Goal: Information Seeking & Learning: Check status

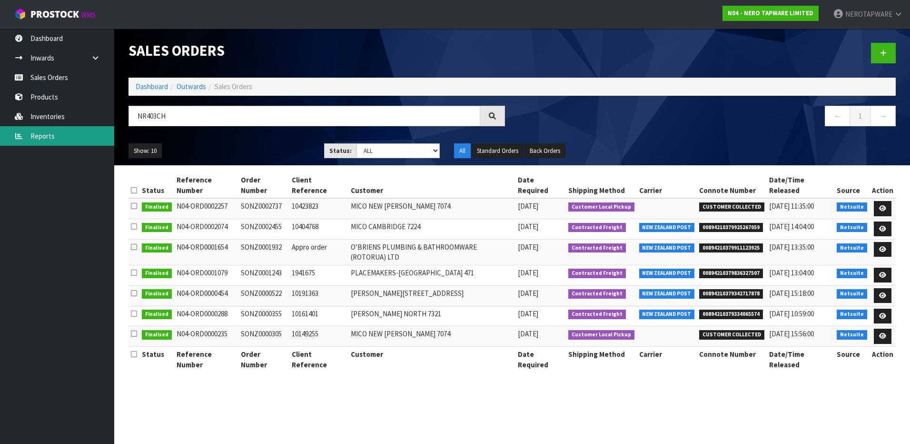
click at [41, 136] on link "Reports" at bounding box center [57, 136] width 114 height 20
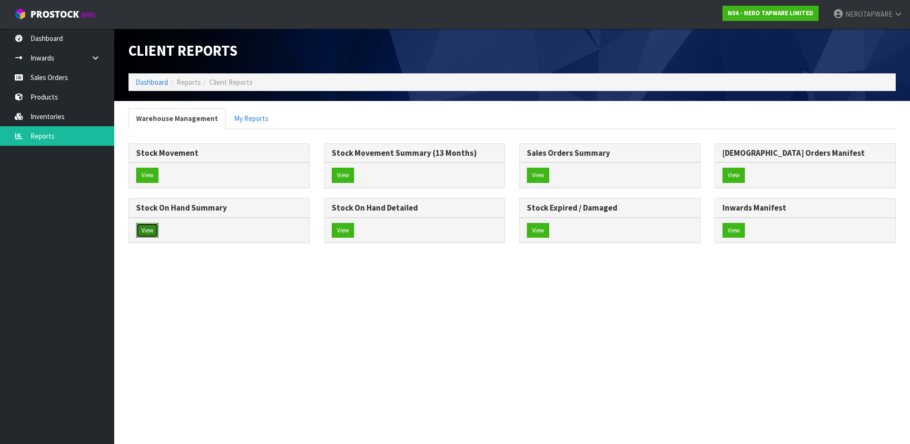
click at [149, 231] on button "View" at bounding box center [147, 230] width 22 height 15
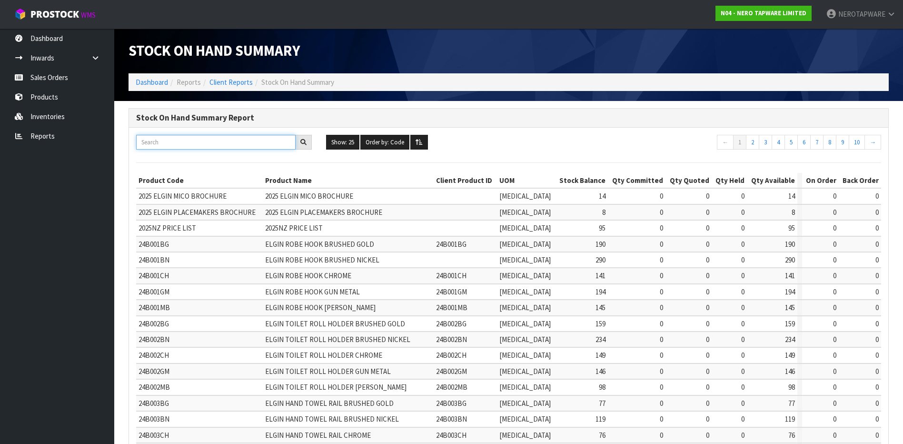
click at [182, 139] on input "text" at bounding box center [215, 142] width 159 height 15
paste input "NR251905bBG"
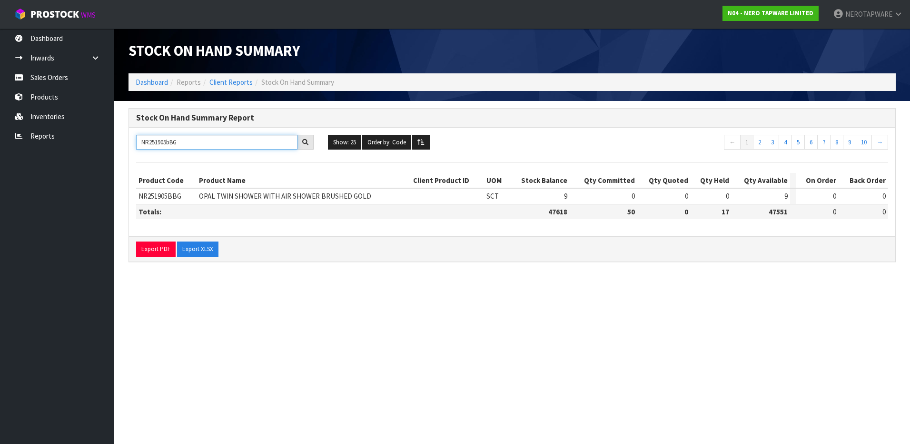
type input "NR251905bBG"
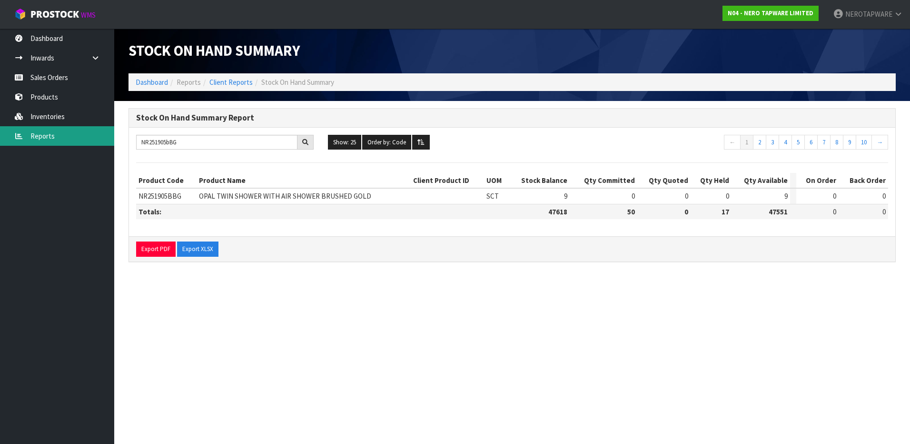
click at [43, 139] on link "Reports" at bounding box center [57, 136] width 114 height 20
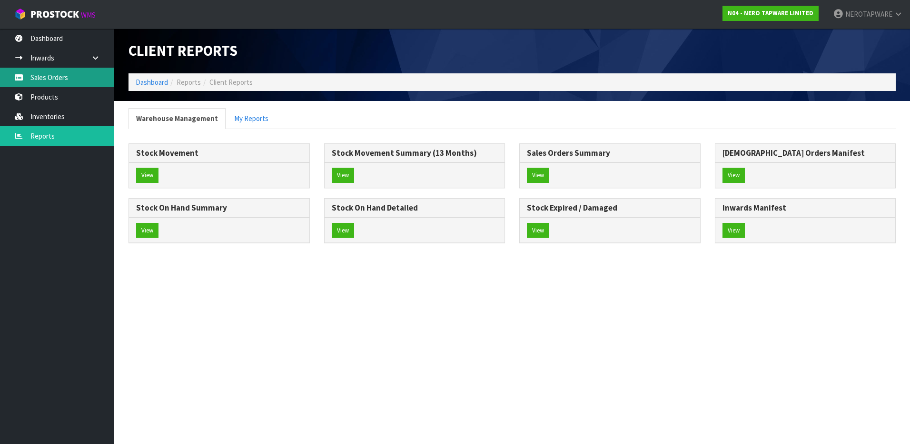
click at [50, 77] on link "Sales Orders" at bounding box center [57, 78] width 114 height 20
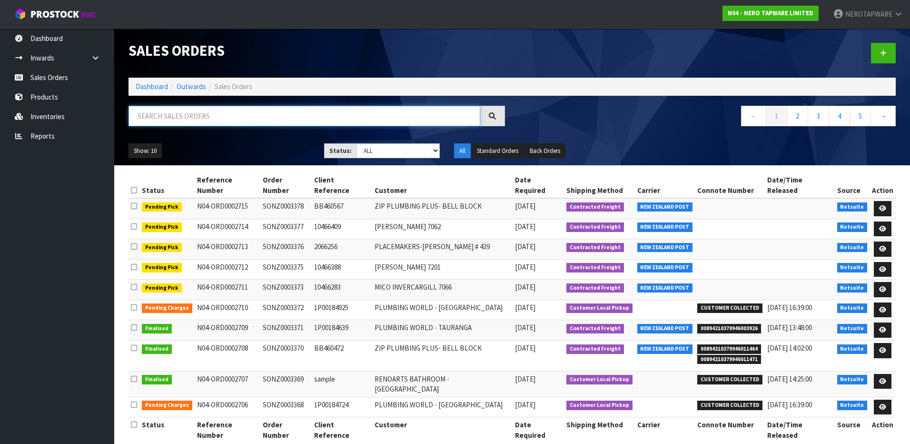
click at [193, 118] on input "text" at bounding box center [305, 116] width 352 height 20
paste input "NR251905bBG"
type input "NR251905BBG"
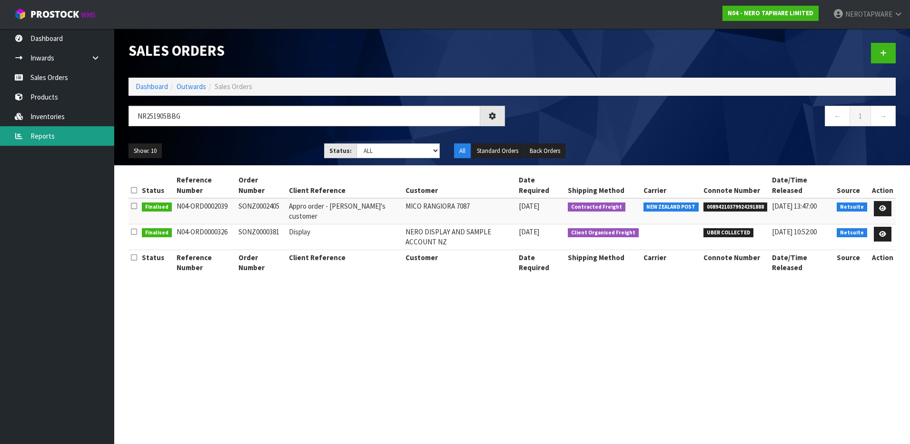
click at [48, 134] on link "Reports" at bounding box center [57, 136] width 114 height 20
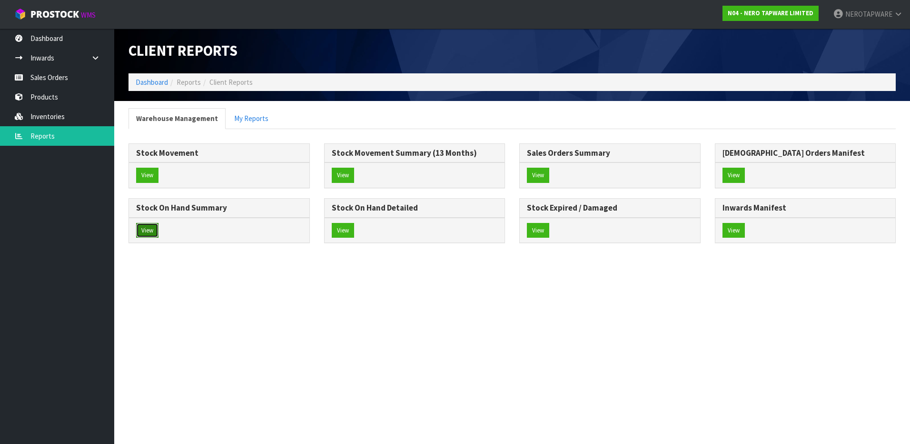
click at [149, 228] on button "View" at bounding box center [147, 230] width 22 height 15
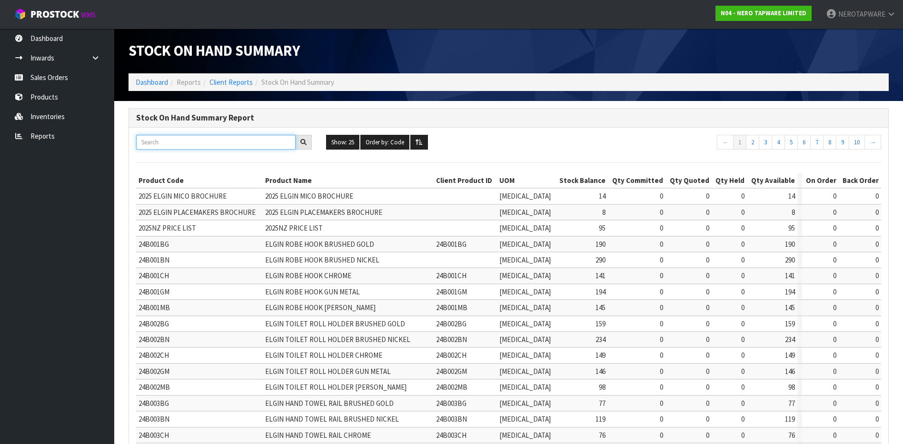
click at [180, 145] on input "text" at bounding box center [215, 142] width 159 height 15
paste input "NR251905bBG"
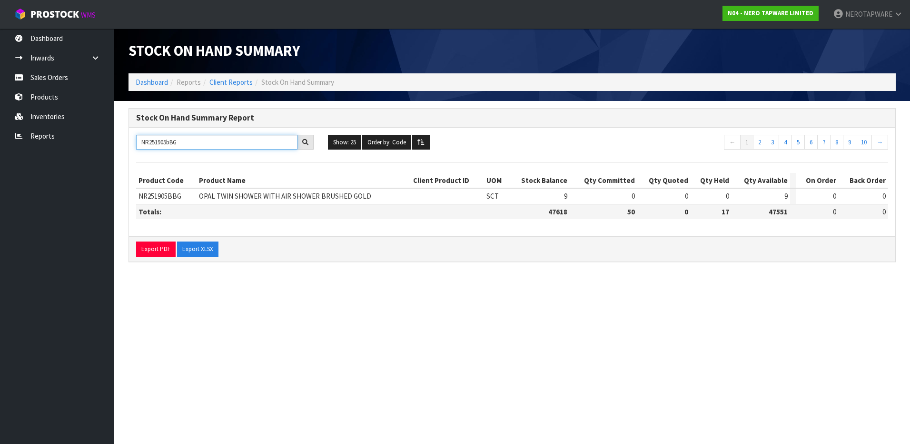
type input "NR251905bBG"
drag, startPoint x: 697, startPoint y: 312, endPoint x: 771, endPoint y: 313, distance: 73.3
click at [771, 313] on section "Stock On Hand Summary Dashboard Reports Client Reports Stock On Hand Summary St…" at bounding box center [455, 222] width 910 height 444
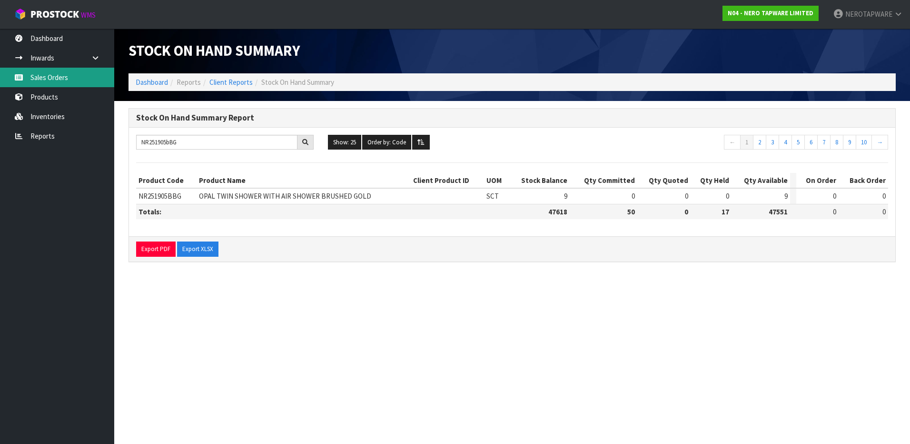
drag, startPoint x: 43, startPoint y: 80, endPoint x: 69, endPoint y: 85, distance: 27.0
click at [43, 80] on link "Sales Orders" at bounding box center [57, 78] width 114 height 20
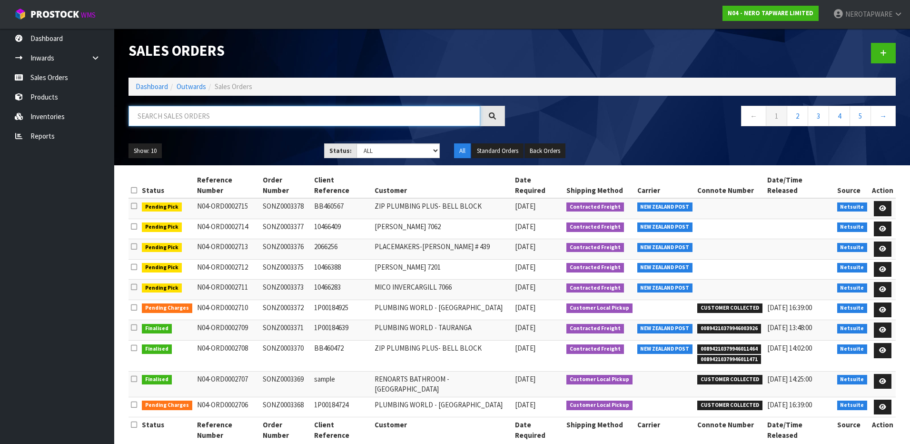
click at [204, 115] on input "text" at bounding box center [305, 116] width 352 height 20
paste input "NR251905bBG"
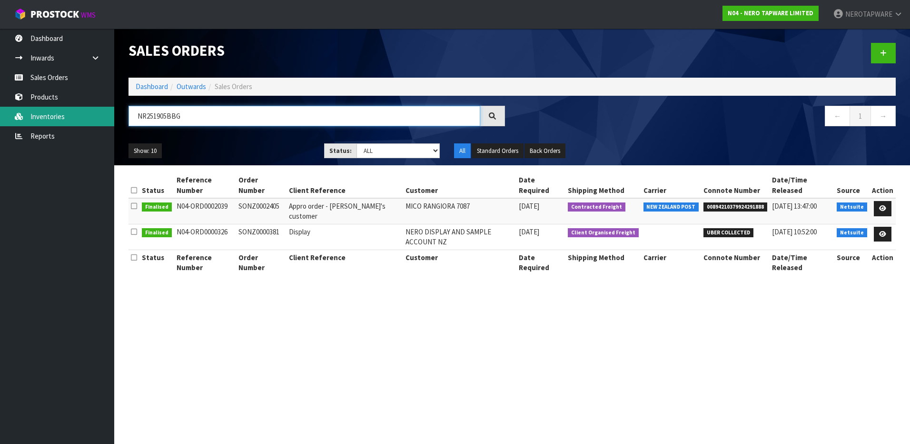
drag, startPoint x: 188, startPoint y: 115, endPoint x: 113, endPoint y: 119, distance: 74.3
click at [113, 119] on body "Toggle navigation ProStock WMS N04 - NERO TAPWARE LIMITED NEROTAPWARE Logout Da…" at bounding box center [455, 222] width 910 height 444
paste input "1aBZ"
type input "NR251901ABZ"
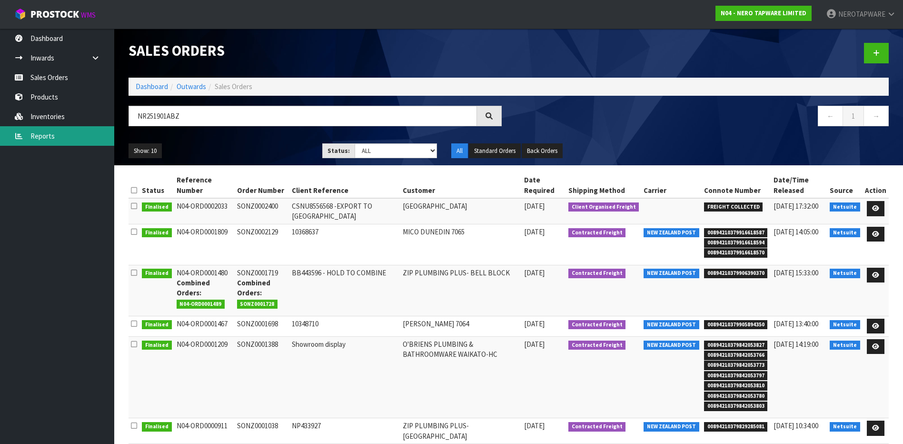
click at [50, 136] on link "Reports" at bounding box center [57, 136] width 114 height 20
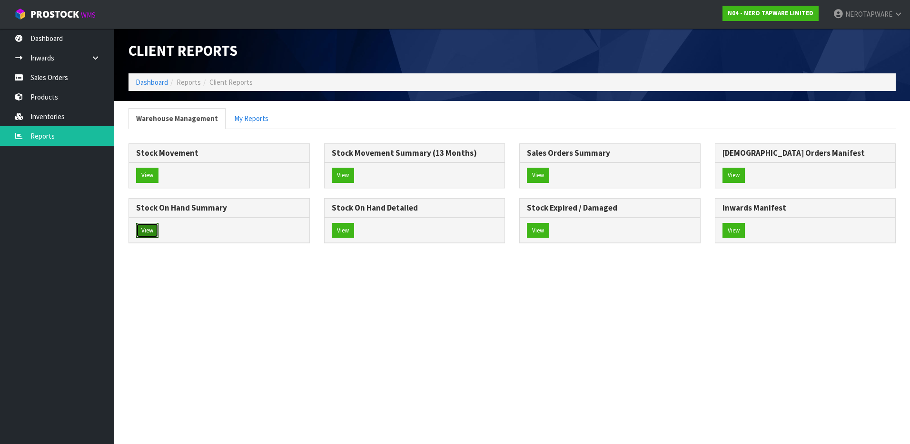
drag, startPoint x: 149, startPoint y: 231, endPoint x: 165, endPoint y: 229, distance: 16.7
click at [148, 231] on button "View" at bounding box center [147, 230] width 22 height 15
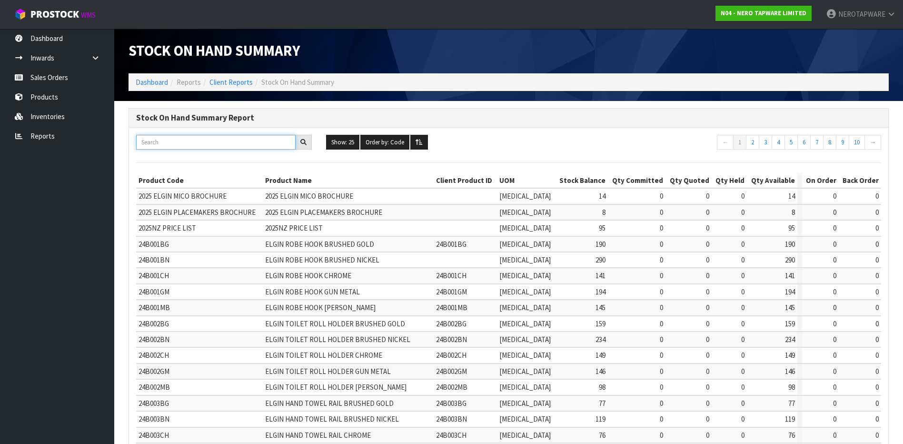
click at [176, 146] on input "text" at bounding box center [215, 142] width 159 height 15
paste input "NR250811TGM"
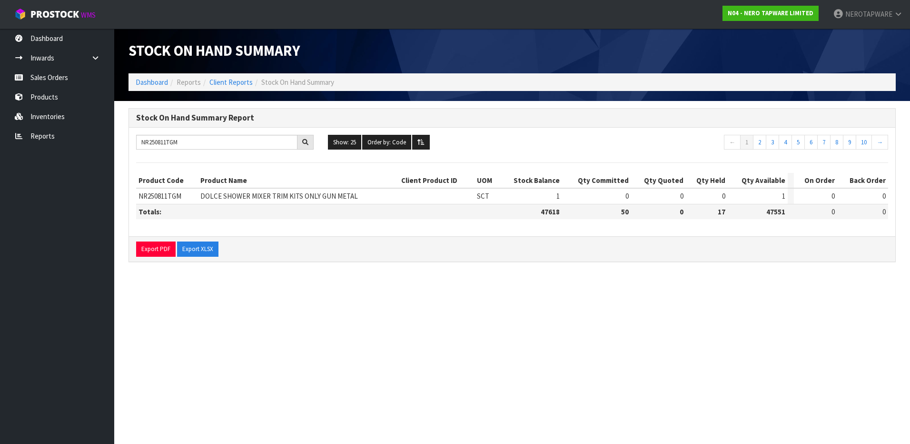
drag, startPoint x: 772, startPoint y: 308, endPoint x: 820, endPoint y: 310, distance: 47.6
click at [820, 310] on section "Stock On Hand Summary Dashboard Reports Client Reports Stock On Hand Summary St…" at bounding box center [455, 222] width 910 height 444
drag, startPoint x: 190, startPoint y: 146, endPoint x: 118, endPoint y: 136, distance: 73.0
click at [118, 136] on section "Stock On Hand Summary Report NR250811TGM Show: 25 5 10 25 50 100 ALL Order by: …" at bounding box center [512, 190] width 796 height 178
paste input "02BN"
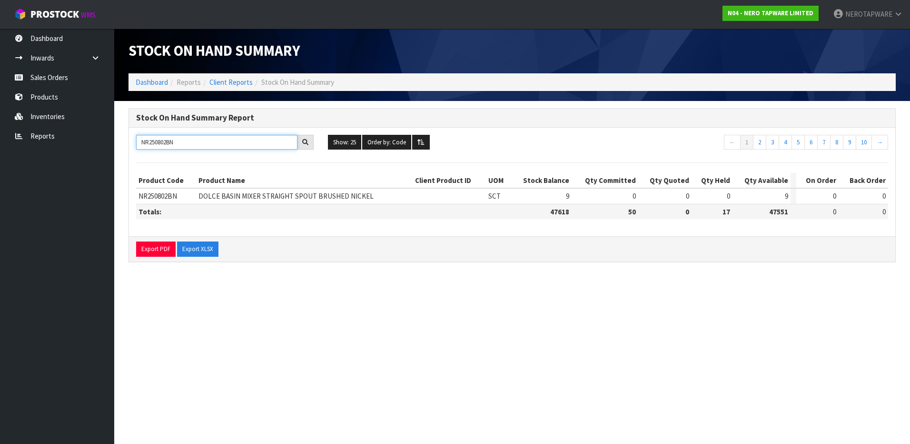
drag, startPoint x: 142, startPoint y: 147, endPoint x: 117, endPoint y: 146, distance: 25.2
click at [117, 146] on section "Stock On Hand Summary Report NR250802BN Show: 25 5 10 25 50 100 ALL Order by: C…" at bounding box center [512, 190] width 796 height 178
paste input "31411tGM"
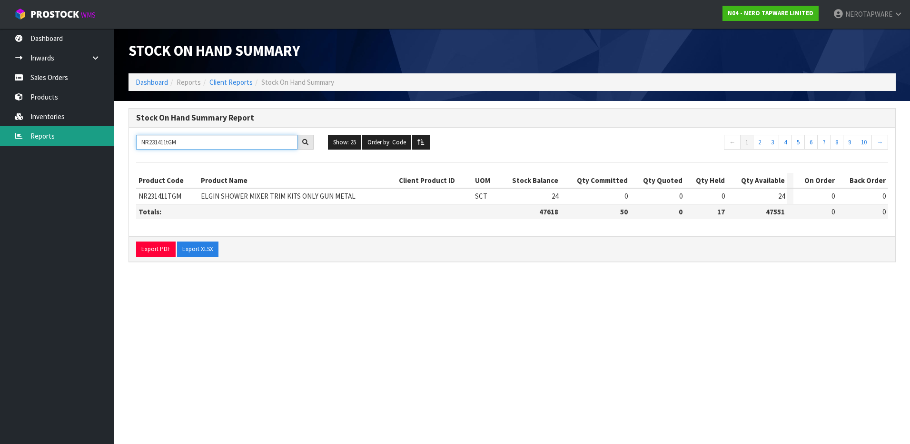
drag, startPoint x: 200, startPoint y: 145, endPoint x: 56, endPoint y: 142, distance: 144.7
click at [56, 142] on body "Toggle navigation ProStock WMS N04 - NERO TAPWARE LIMITED NEROTAPWARE Logout Da…" at bounding box center [455, 222] width 910 height 444
paste input "SONZ0002496 pack 完就对上了"
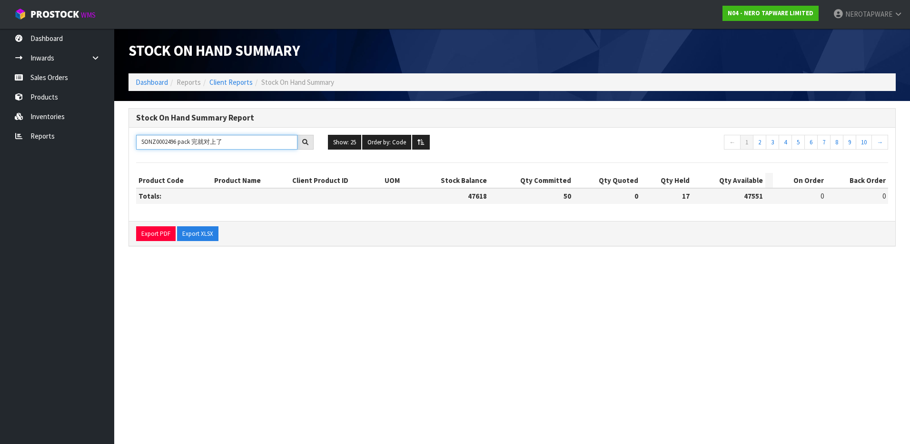
drag, startPoint x: 245, startPoint y: 139, endPoint x: 129, endPoint y: 144, distance: 115.8
click at [129, 144] on div "SONZ0002496 pack 完就对上了" at bounding box center [225, 142] width 192 height 15
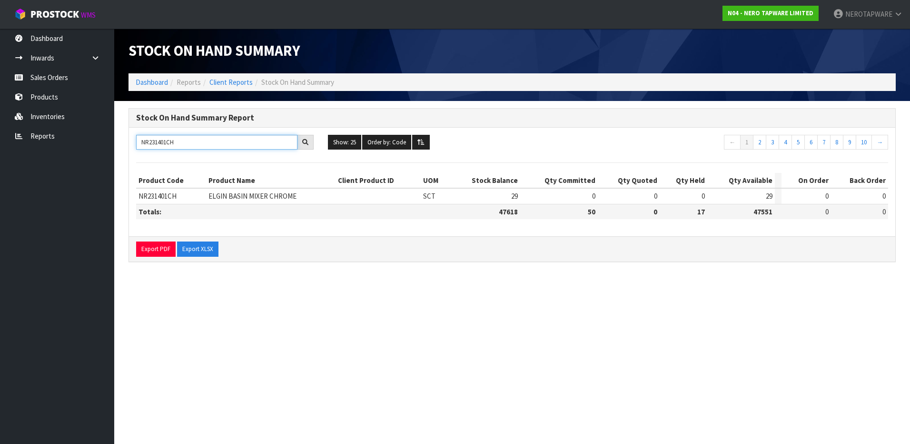
type input "NR231401CH"
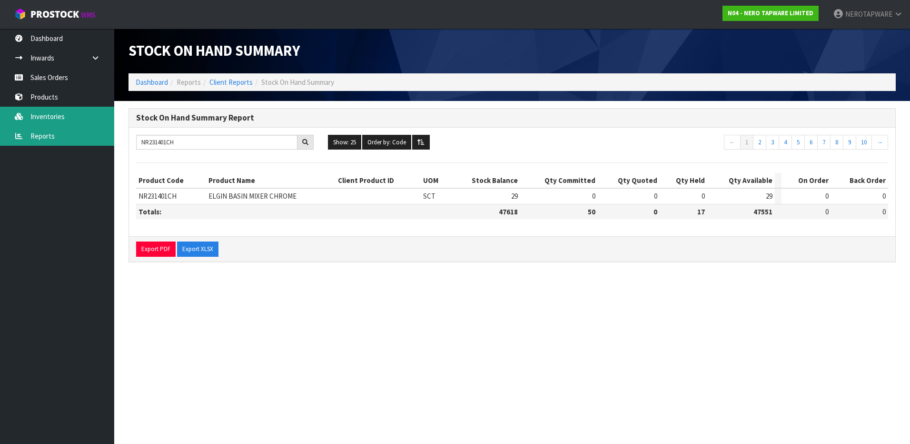
drag, startPoint x: 42, startPoint y: 132, endPoint x: 42, endPoint y: 121, distance: 10.5
click at [42, 132] on link "Reports" at bounding box center [57, 136] width 114 height 20
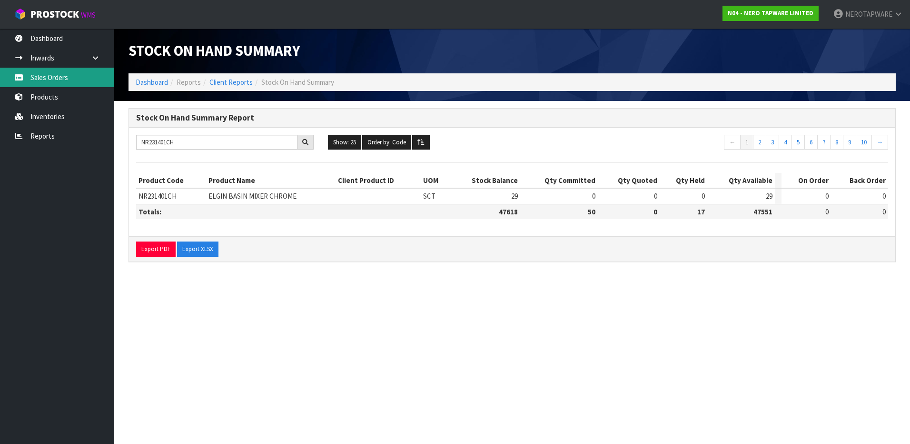
click at [45, 77] on link "Sales Orders" at bounding box center [57, 78] width 114 height 20
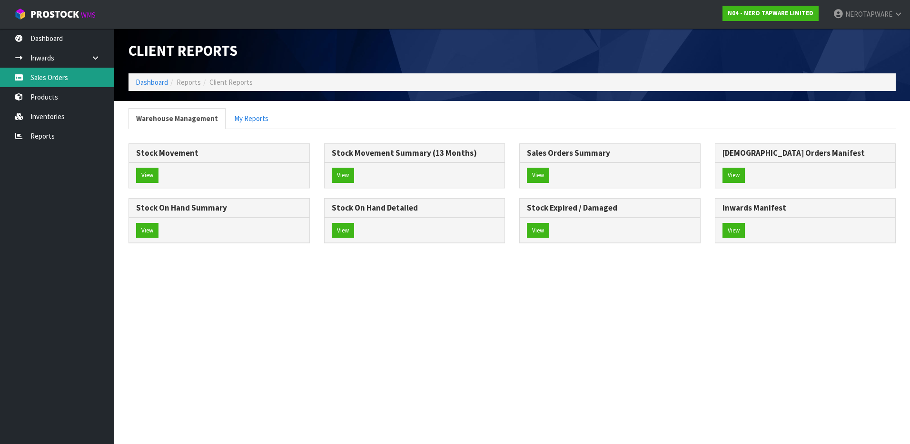
click at [50, 73] on link "Sales Orders" at bounding box center [57, 78] width 114 height 20
click at [57, 80] on link "Sales Orders" at bounding box center [57, 78] width 114 height 20
click at [539, 174] on button "View" at bounding box center [538, 175] width 22 height 15
click at [541, 175] on button "View" at bounding box center [538, 175] width 22 height 15
click at [729, 173] on button "View" at bounding box center [734, 175] width 22 height 15
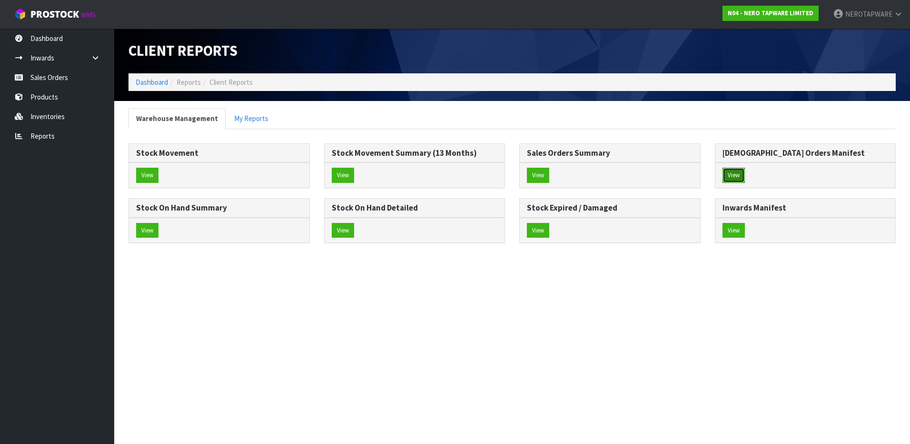
click at [730, 174] on button "View" at bounding box center [734, 175] width 22 height 15
click at [44, 83] on link "Sales Orders" at bounding box center [57, 78] width 114 height 20
click at [40, 132] on link "Reports" at bounding box center [57, 136] width 114 height 20
click at [40, 135] on link "Reports" at bounding box center [57, 136] width 114 height 20
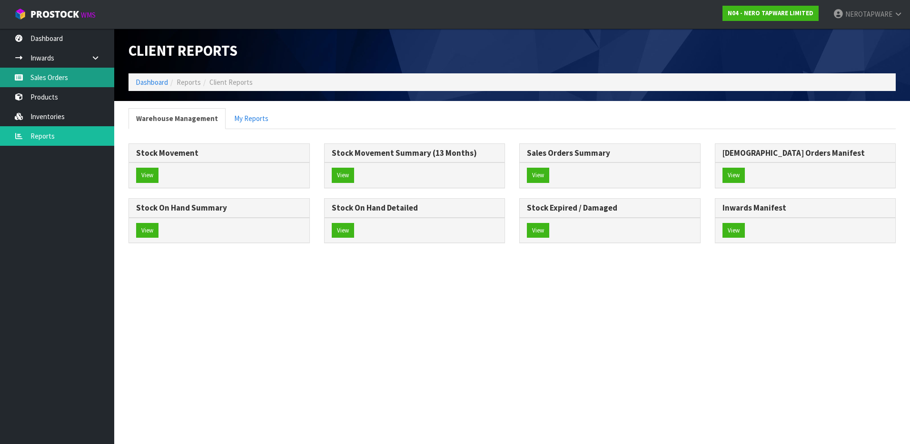
click at [49, 76] on link "Sales Orders" at bounding box center [57, 78] width 114 height 20
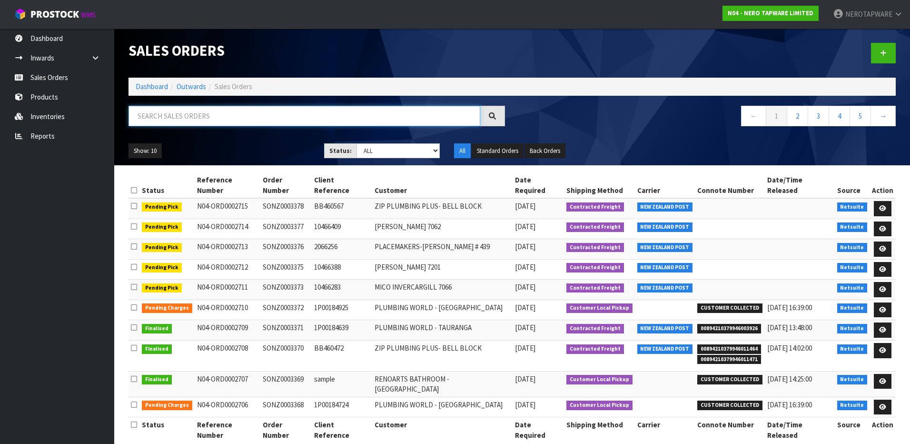
click at [209, 119] on input "text" at bounding box center [305, 116] width 352 height 20
paste input "SONZ0002496 pack 完就对上了"
drag, startPoint x: 244, startPoint y: 120, endPoint x: 50, endPoint y: 106, distance: 193.8
click at [50, 106] on body "Toggle navigation ProStock WMS N04 - NERO TAPWARE LIMITED NEROTAPWARE Logout Da…" at bounding box center [455, 222] width 910 height 444
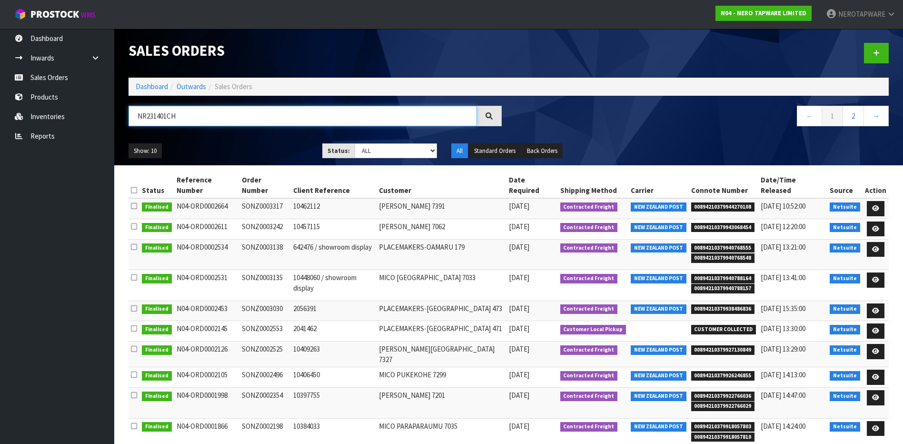
scroll to position [22, 0]
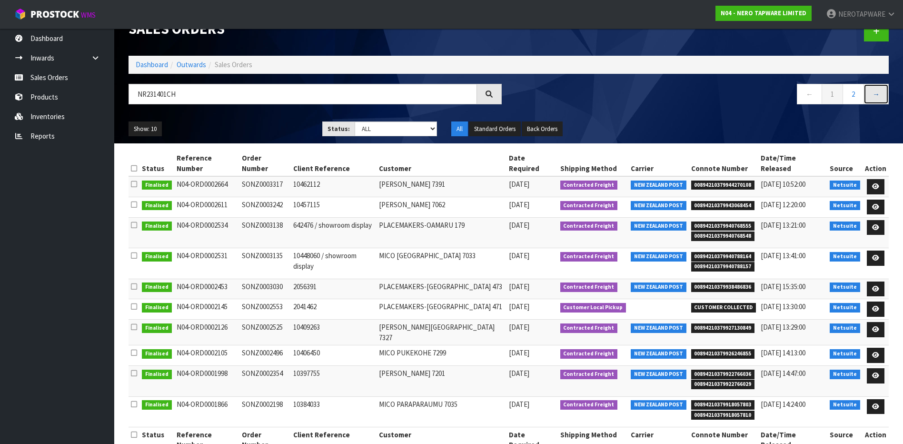
click at [878, 90] on link "→" at bounding box center [875, 94] width 25 height 20
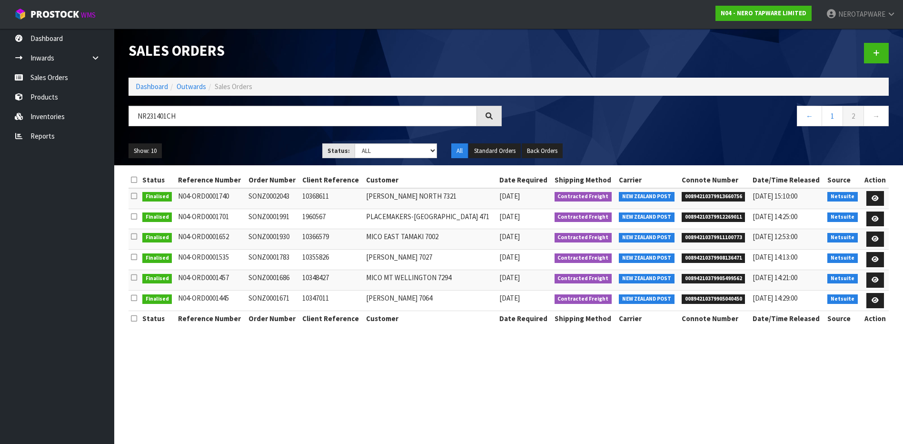
scroll to position [0, 0]
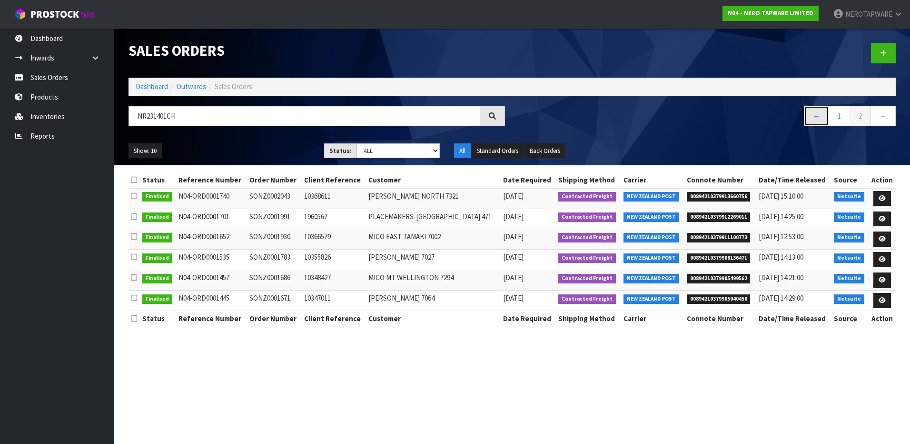
click at [821, 119] on link "←" at bounding box center [816, 116] width 25 height 20
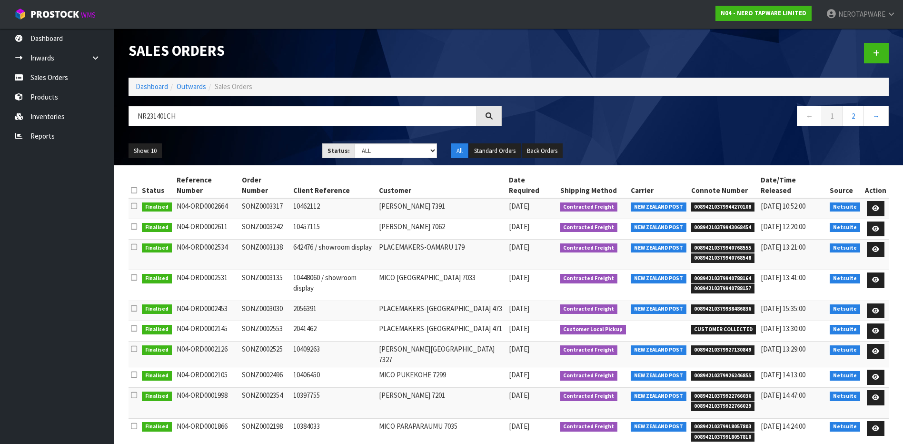
click at [269, 387] on td "SONZ0002354" at bounding box center [264, 402] width 51 height 30
copy td "SONZ0002354"
drag, startPoint x: 190, startPoint y: 116, endPoint x: 137, endPoint y: 122, distance: 53.6
click at [137, 122] on input "NR231401CH" at bounding box center [303, 116] width 348 height 20
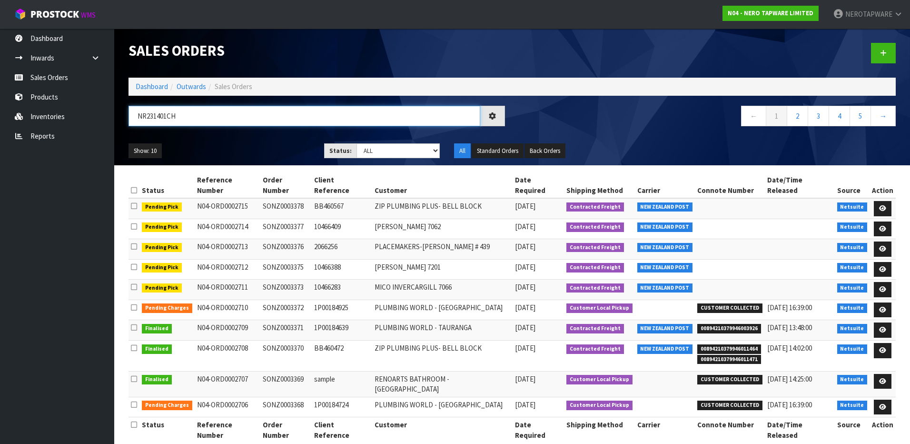
type input "NR231401CH"
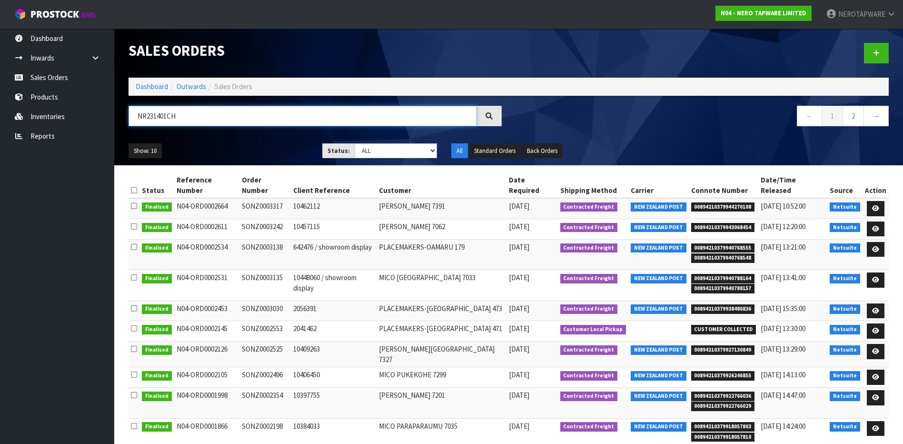
click at [194, 114] on input "NR231401CH" at bounding box center [303, 116] width 348 height 20
drag, startPoint x: 60, startPoint y: 75, endPoint x: 76, endPoint y: 82, distance: 16.6
click at [60, 75] on link "Sales Orders" at bounding box center [57, 78] width 114 height 20
click at [48, 77] on link "Sales Orders" at bounding box center [57, 78] width 114 height 20
click at [238, 115] on input "NR231401CH" at bounding box center [303, 116] width 348 height 20
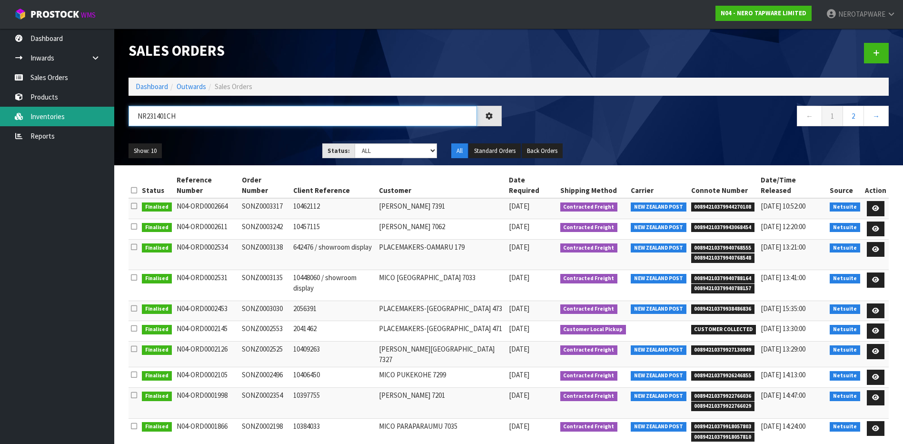
drag, startPoint x: 221, startPoint y: 116, endPoint x: 81, endPoint y: 86, distance: 143.5
click at [51, 119] on body "Toggle navigation ProStock WMS N04 - NERO TAPWARE LIMITED NEROTAPWARE Logout Da…" at bounding box center [451, 222] width 903 height 444
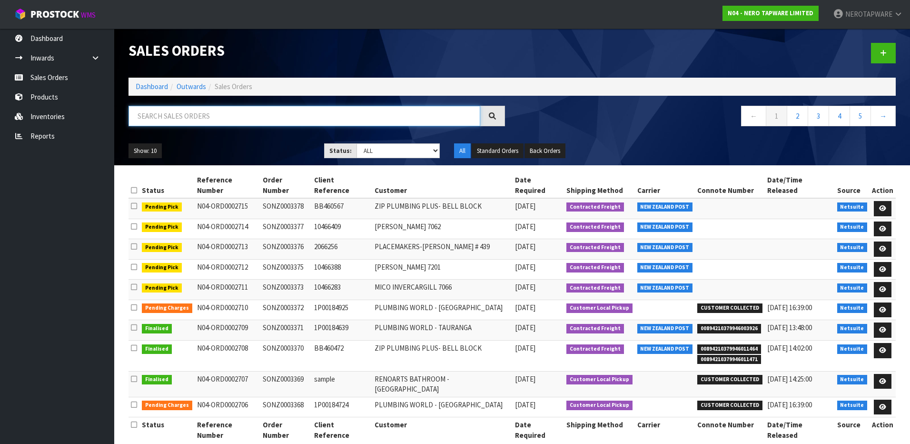
click at [202, 118] on input "text" at bounding box center [305, 116] width 352 height 20
type input "NR231401CH"
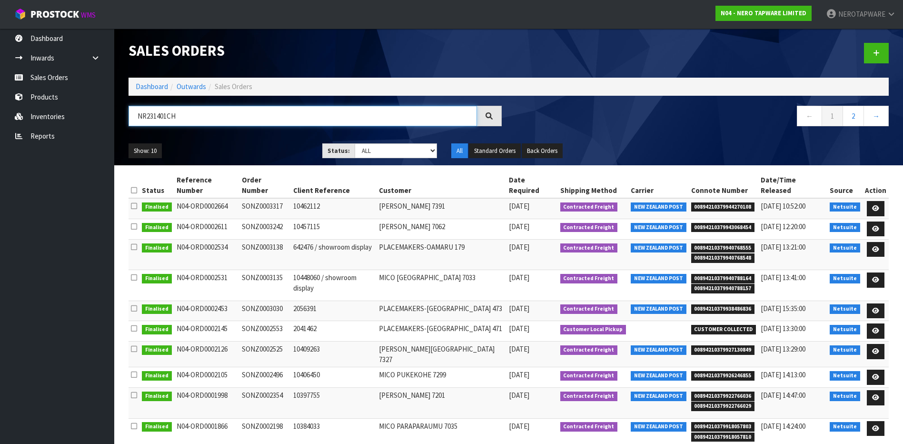
scroll to position [22, 0]
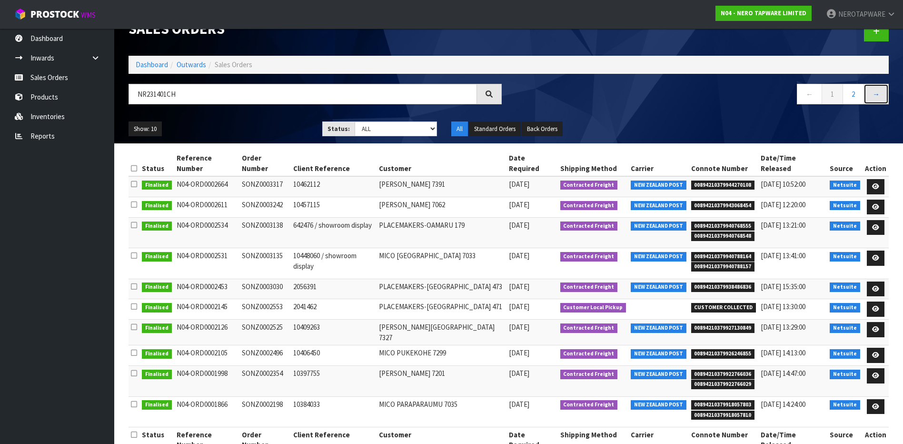
click at [875, 96] on link "→" at bounding box center [875, 94] width 25 height 20
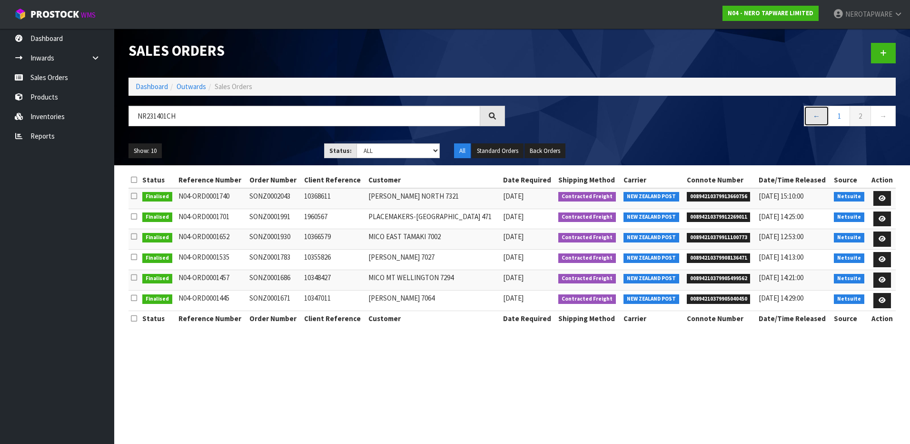
click at [821, 118] on link "←" at bounding box center [816, 116] width 25 height 20
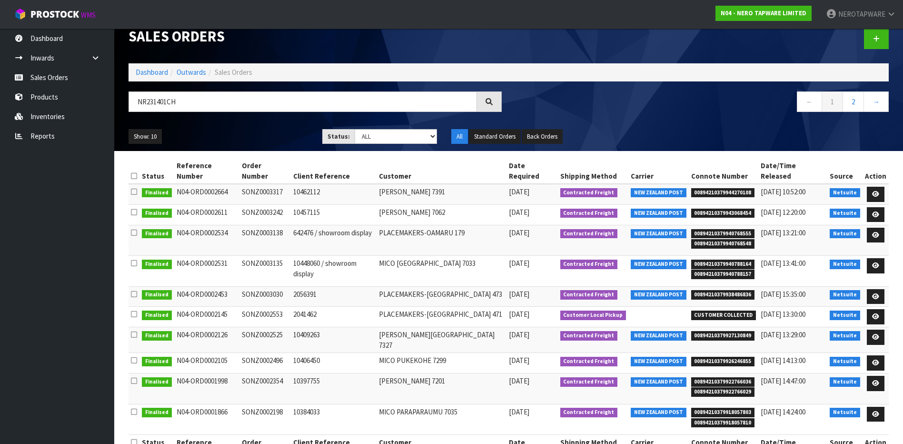
scroll to position [22, 0]
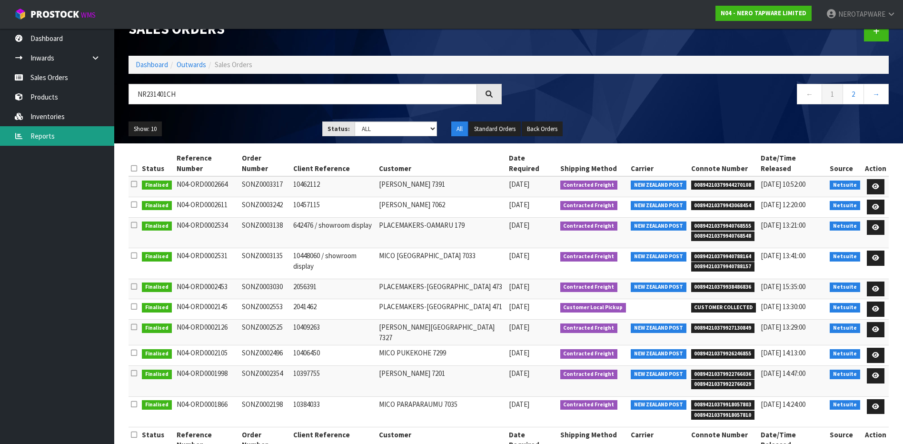
click at [48, 136] on link "Reports" at bounding box center [57, 136] width 114 height 20
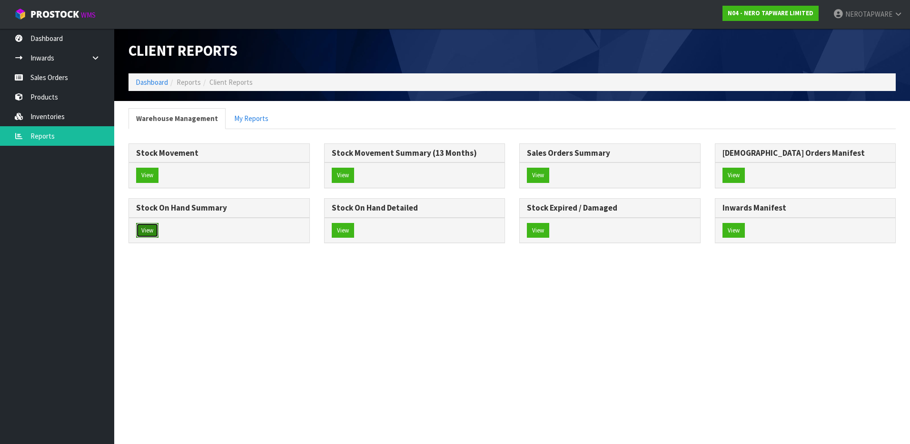
click at [148, 228] on button "View" at bounding box center [147, 230] width 22 height 15
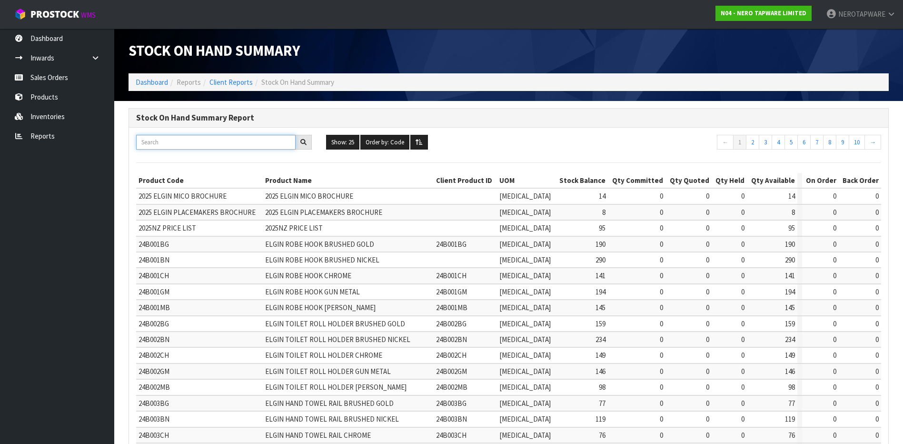
click at [197, 139] on input "text" at bounding box center [215, 142] width 159 height 15
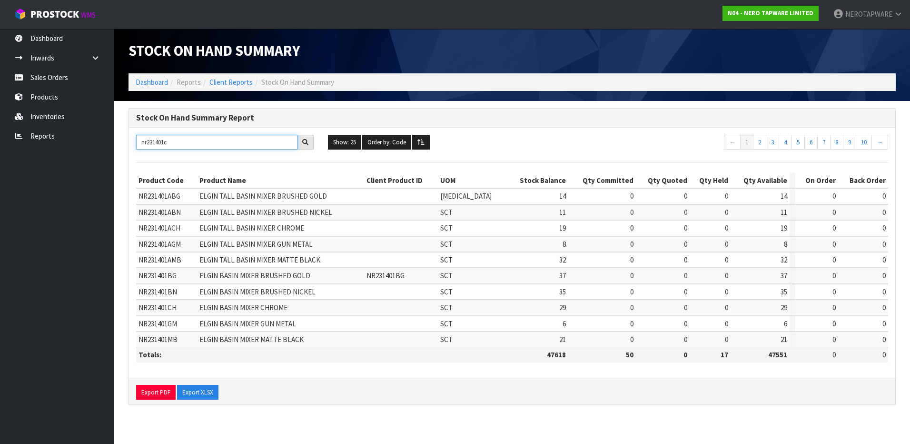
type input "nr231401ch"
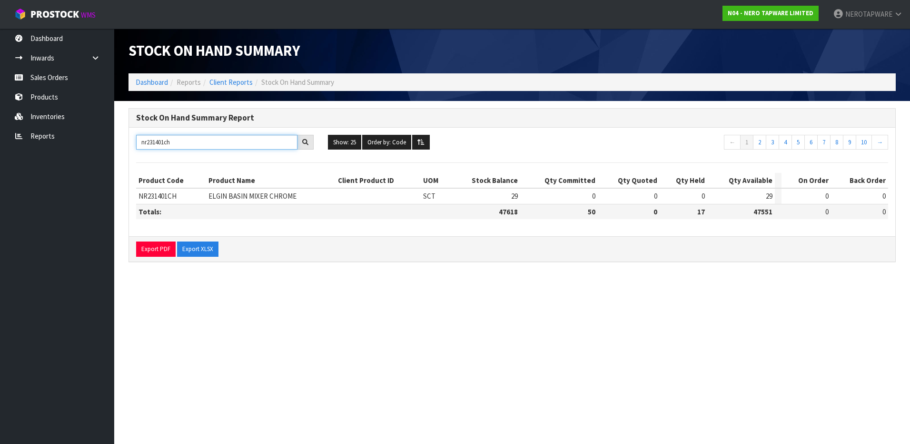
drag, startPoint x: 185, startPoint y: 143, endPoint x: 121, endPoint y: 143, distance: 63.3
click at [121, 143] on div "Stock On Hand Summary Report nr231401ch Show: 25 5 10 25 50 100 ALL Order by: C…" at bounding box center [512, 189] width 782 height 163
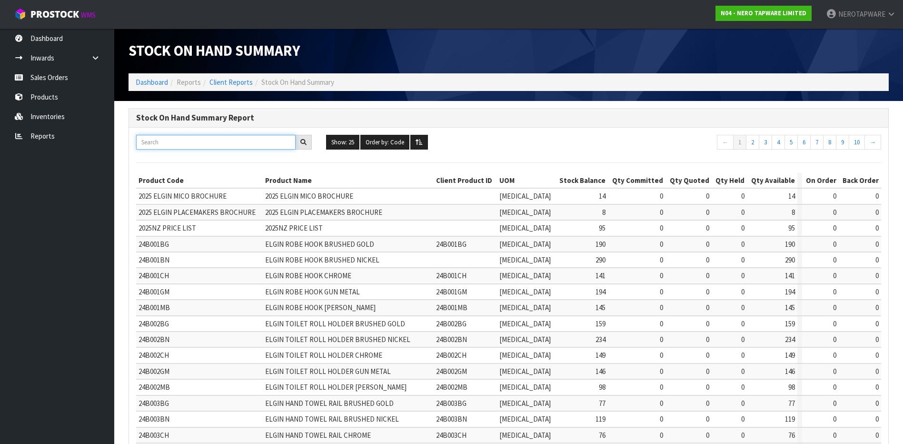
click at [169, 140] on input "text" at bounding box center [215, 142] width 159 height 15
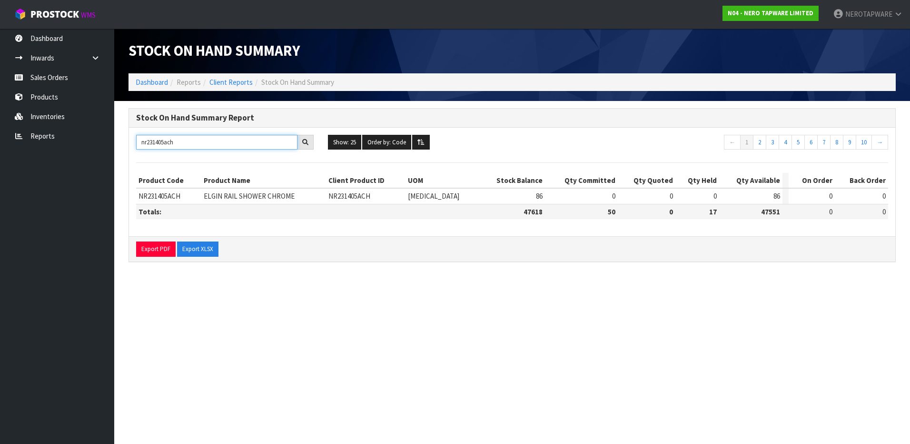
click at [187, 142] on input "nr231405ach" at bounding box center [216, 142] width 161 height 15
drag, startPoint x: 187, startPoint y: 142, endPoint x: 104, endPoint y: 145, distance: 82.9
click at [104, 145] on body "Toggle navigation ProStock WMS N04 - NERO TAPWARE LIMITED NEROTAPWARE Logout Da…" at bounding box center [455, 222] width 910 height 444
paste input "NR231401aCH"
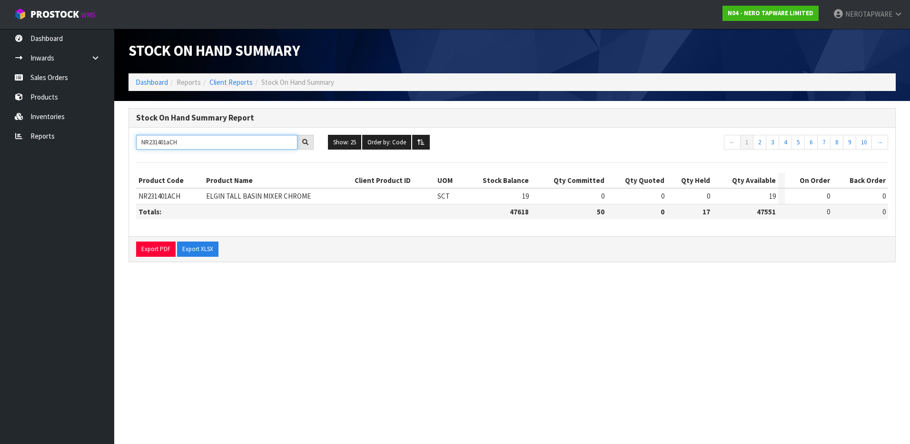
type input "NR231401aCH"
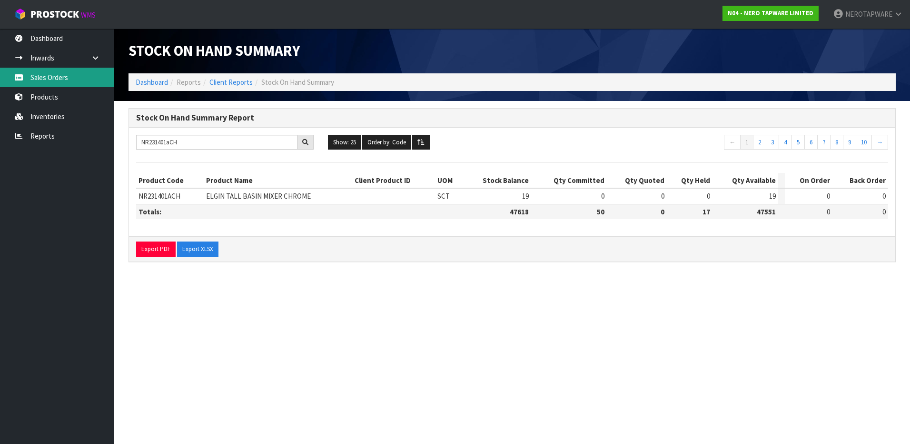
click at [47, 79] on link "Sales Orders" at bounding box center [57, 78] width 114 height 20
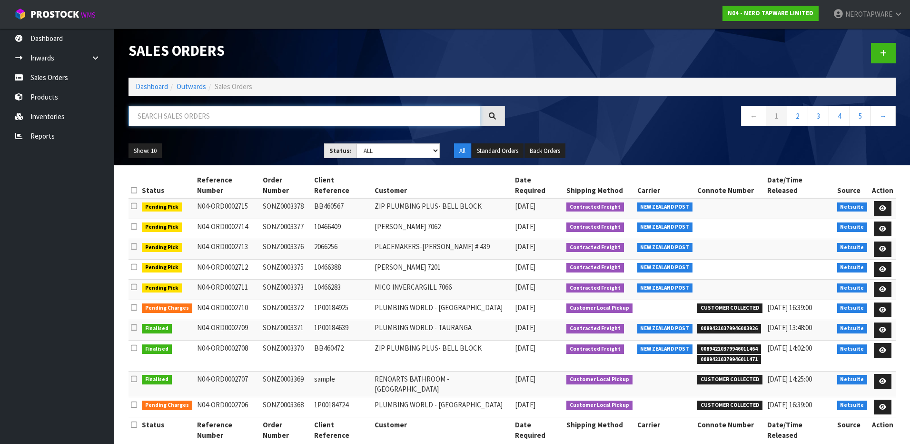
click at [203, 119] on input "text" at bounding box center [305, 116] width 352 height 20
paste input "NR231401aCH"
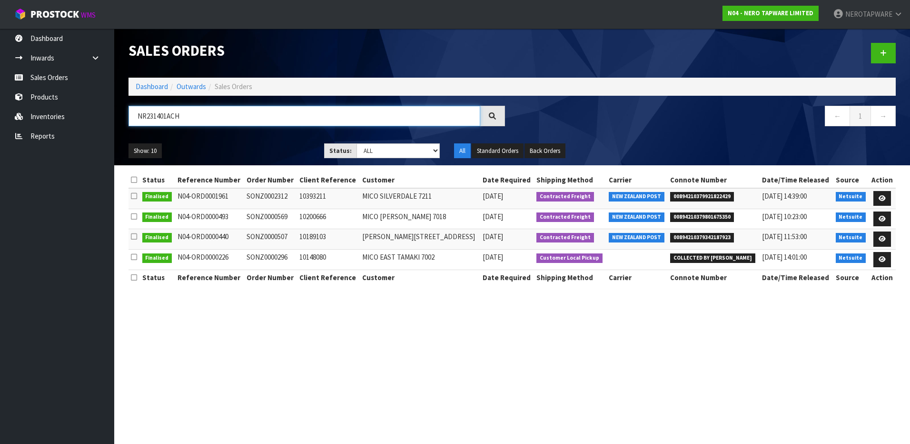
type input "NR231401ACH"
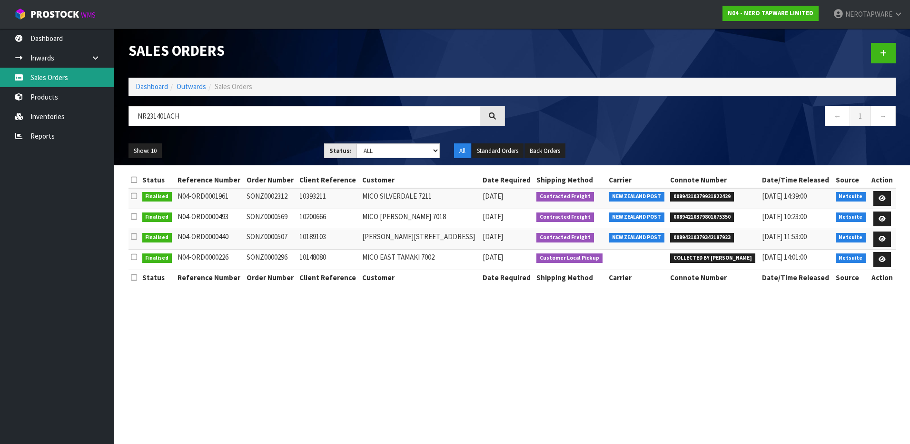
drag, startPoint x: 52, startPoint y: 81, endPoint x: 60, endPoint y: 82, distance: 8.1
click at [52, 81] on link "Sales Orders" at bounding box center [57, 78] width 114 height 20
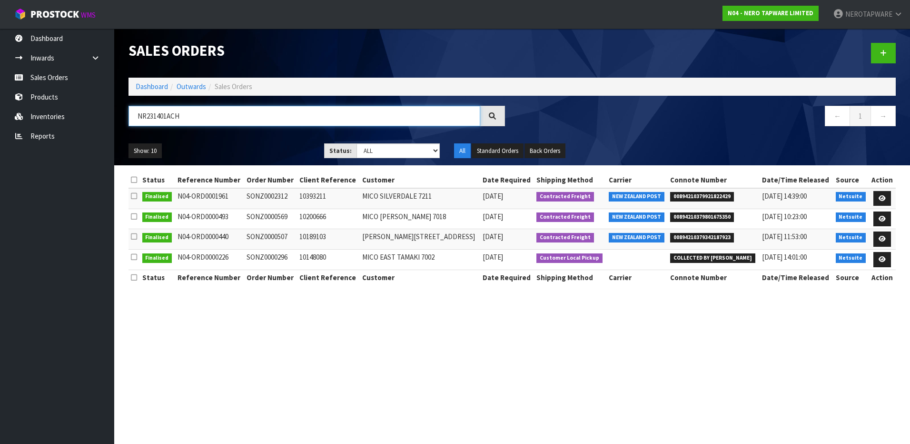
click at [185, 115] on input "NR231401ACH" at bounding box center [305, 116] width 352 height 20
drag, startPoint x: 214, startPoint y: 116, endPoint x: 122, endPoint y: 121, distance: 92.0
click at [122, 121] on div "NR231401ACH" at bounding box center [316, 120] width 391 height 28
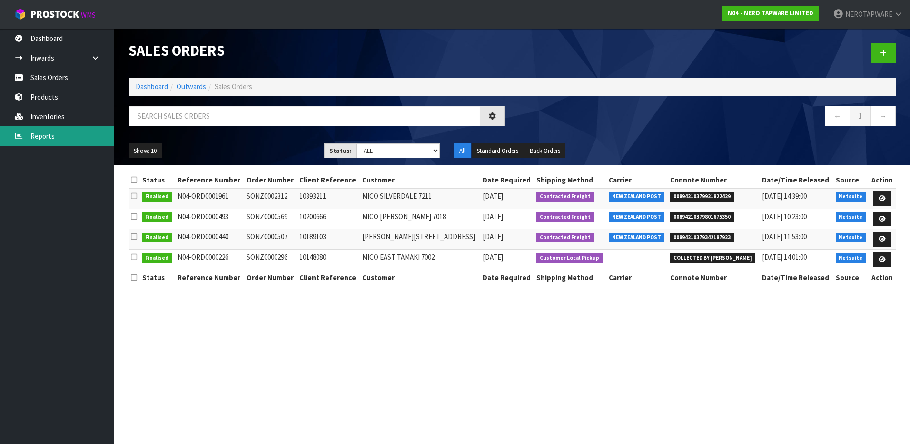
click at [45, 138] on link "Reports" at bounding box center [57, 136] width 114 height 20
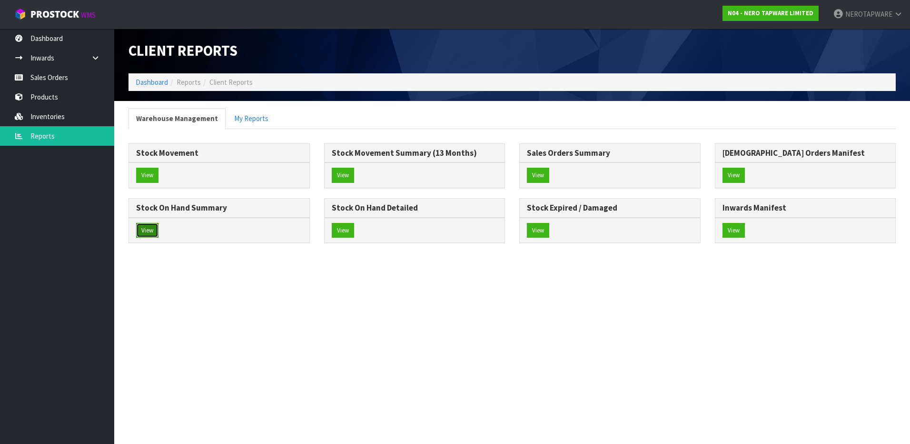
click at [145, 232] on button "View" at bounding box center [147, 230] width 22 height 15
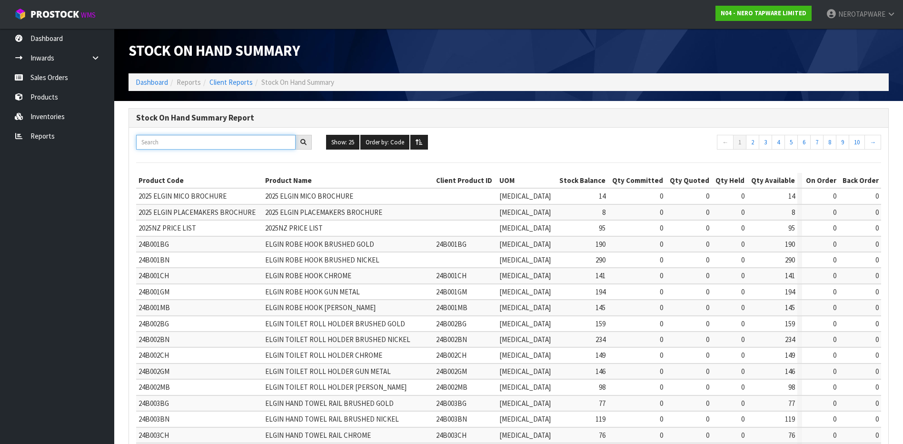
click at [214, 143] on input "text" at bounding box center [215, 142] width 159 height 15
paste input "NR1686GR"
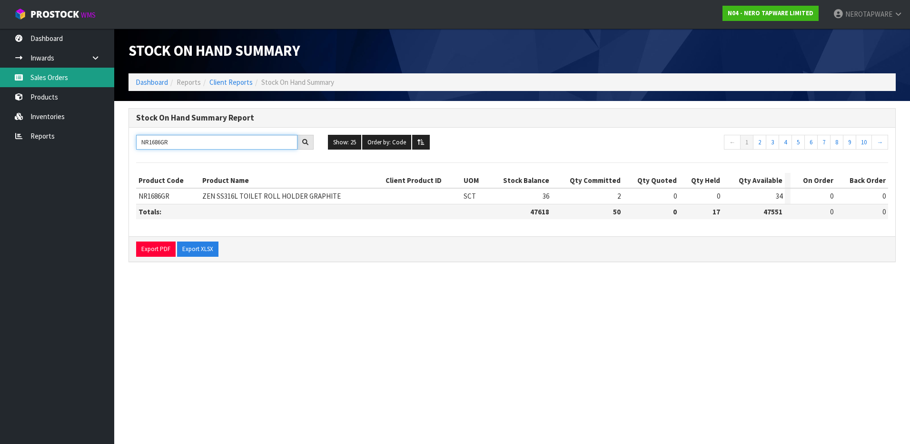
type input "NR1686GR"
click at [46, 81] on link "Sales Orders" at bounding box center [57, 78] width 114 height 20
click at [44, 77] on link "Sales Orders" at bounding box center [57, 78] width 114 height 20
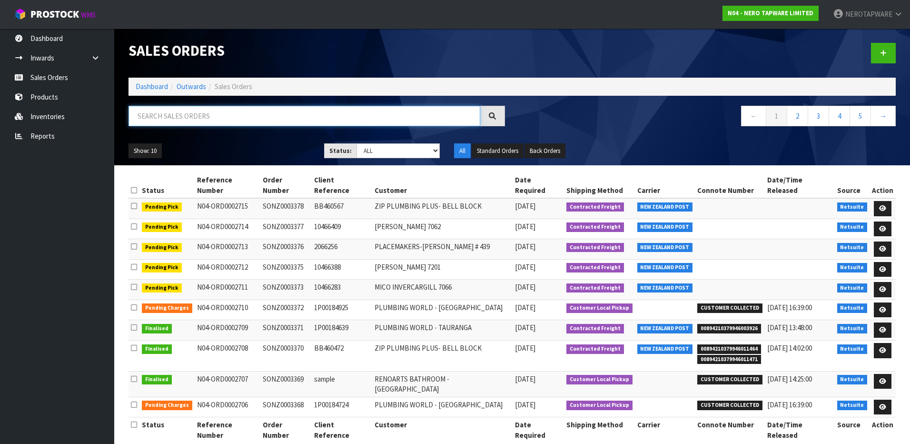
click at [189, 121] on input "text" at bounding box center [305, 116] width 352 height 20
paste input "NR1686GR"
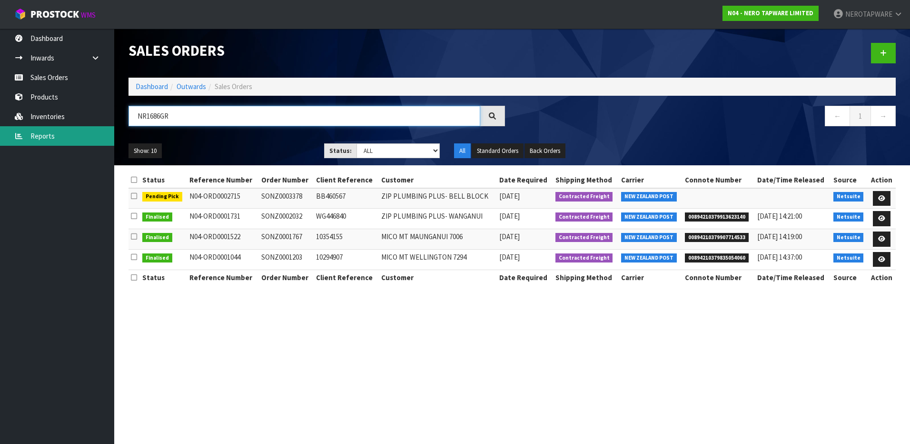
type input "NR1686GR"
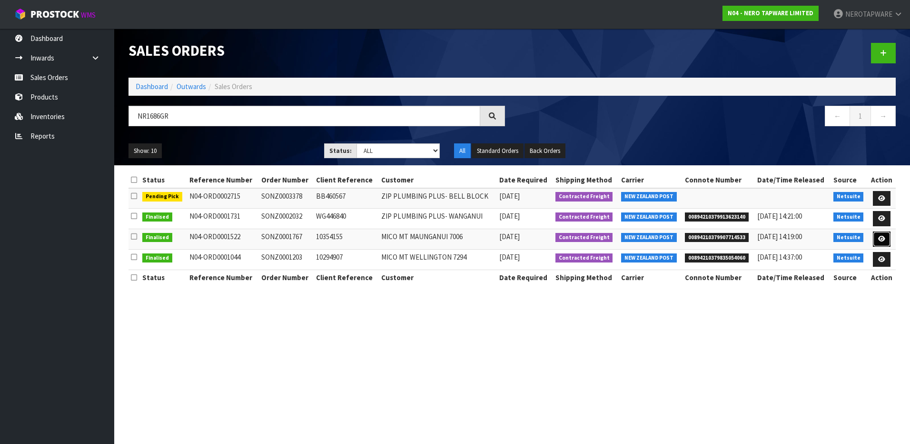
click at [880, 239] on icon at bounding box center [881, 239] width 7 height 6
click at [285, 233] on td "SONZ0001767" at bounding box center [286, 239] width 55 height 20
click at [281, 238] on td "SONZ0001767" at bounding box center [286, 239] width 55 height 20
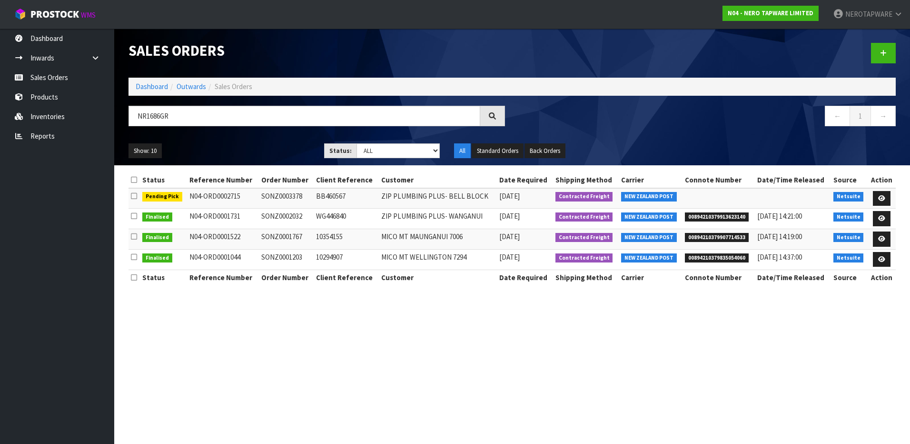
copy td "SONZ0001767"
click at [586, 238] on span "Contracted Freight" at bounding box center [584, 238] width 58 height 10
click at [640, 235] on span "NEW ZEALAND POST" at bounding box center [649, 238] width 56 height 10
click at [709, 236] on span "00894210379907714533" at bounding box center [717, 238] width 64 height 10
click at [285, 238] on td "SONZ0001767" at bounding box center [286, 239] width 55 height 20
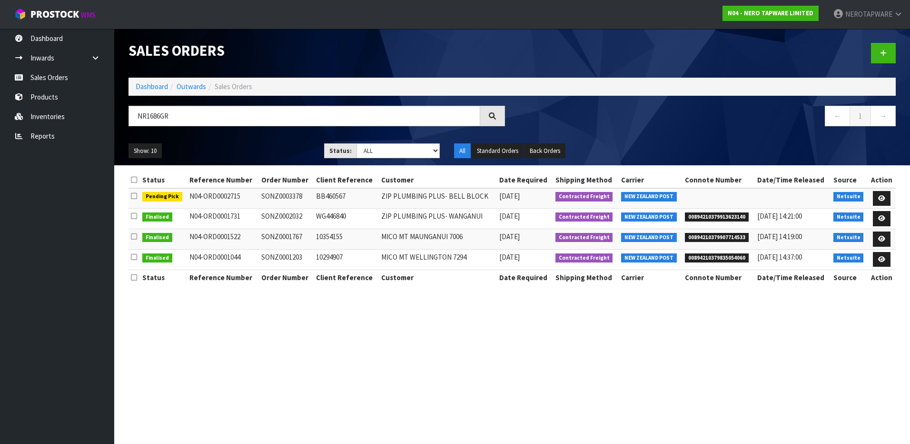
click at [288, 196] on td "SONZ0003378" at bounding box center [286, 198] width 55 height 20
copy td "SONZ0003378"
click at [59, 75] on link "Sales Orders" at bounding box center [57, 78] width 114 height 20
click at [32, 77] on link "Sales Orders" at bounding box center [57, 78] width 114 height 20
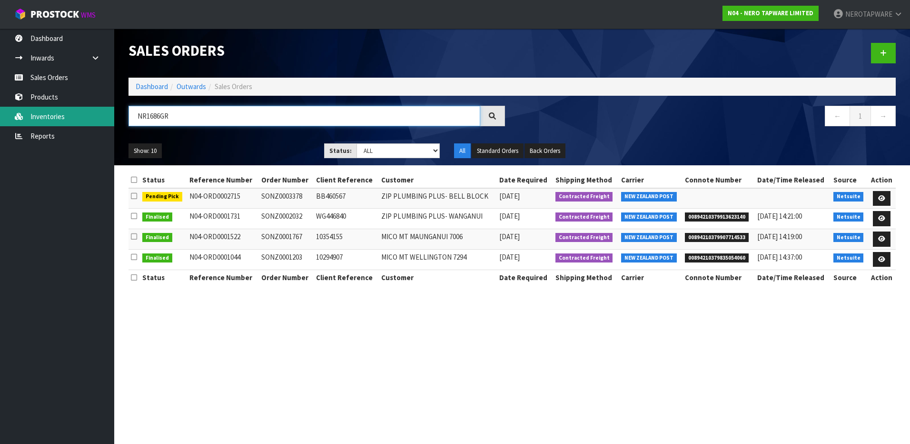
drag, startPoint x: 175, startPoint y: 119, endPoint x: 64, endPoint y: 110, distance: 111.7
click at [64, 110] on body "Toggle navigation ProStock WMS N04 - NERO TAPWARE LIMITED NEROTAPWARE Logout Da…" at bounding box center [455, 222] width 910 height 444
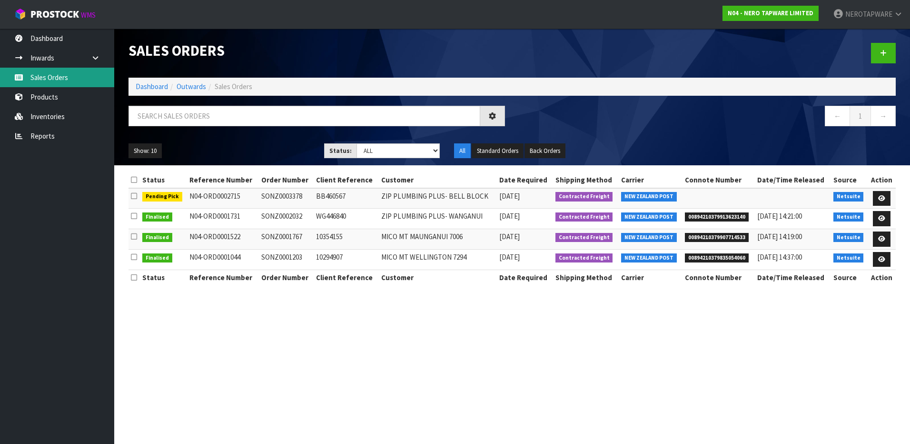
click at [56, 72] on link "Sales Orders" at bounding box center [57, 78] width 114 height 20
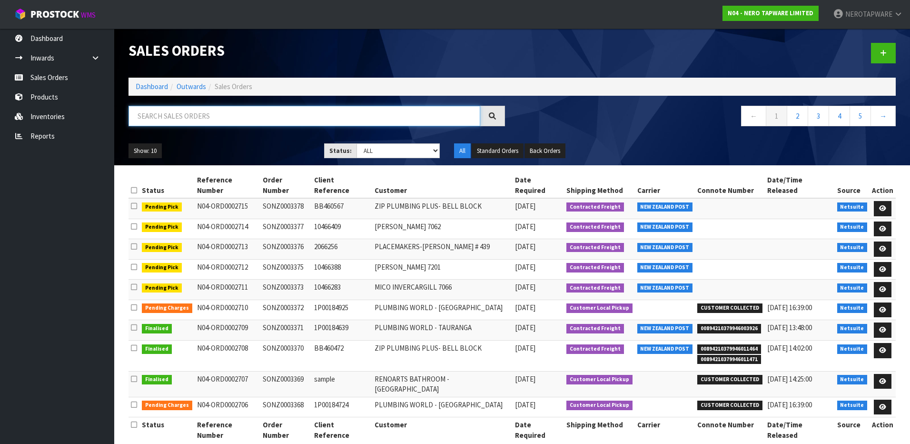
click at [195, 115] on input "text" at bounding box center [305, 116] width 352 height 20
paste input "NR251901aBZ"
type input "NR251901ABZ"
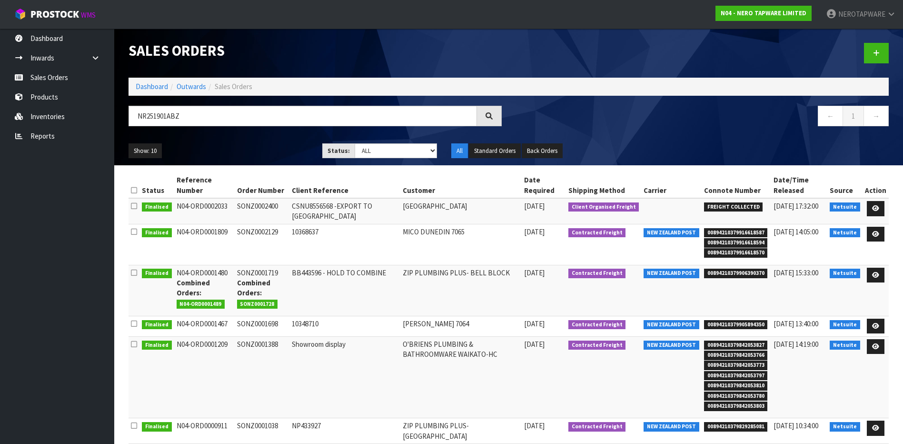
click at [263, 207] on td "SONZ0002400" at bounding box center [262, 211] width 55 height 26
copy td "SONZ0002400"
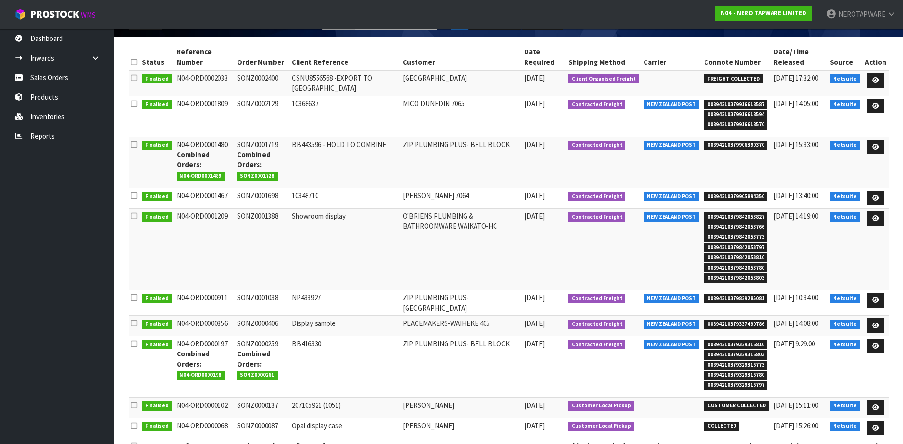
scroll to position [186, 0]
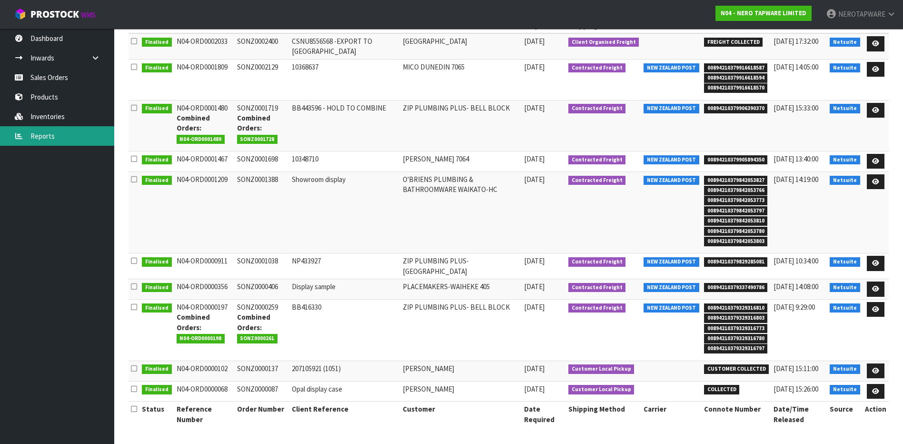
click at [45, 136] on link "Reports" at bounding box center [57, 136] width 114 height 20
click at [51, 141] on link "Reports" at bounding box center [57, 136] width 114 height 20
click at [38, 136] on link "Reports" at bounding box center [57, 136] width 114 height 20
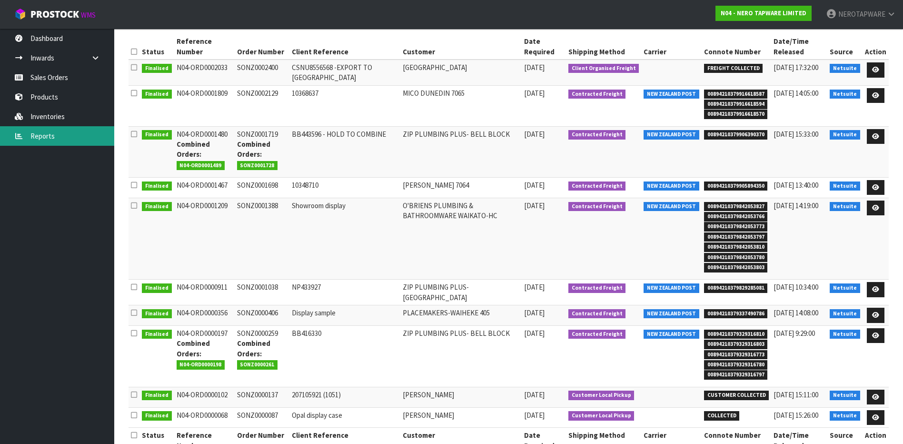
scroll to position [43, 0]
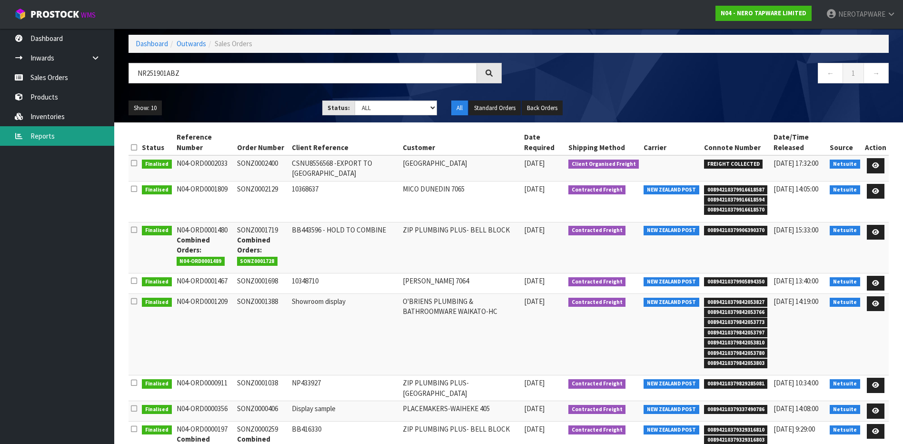
click at [48, 132] on link "Reports" at bounding box center [57, 136] width 114 height 20
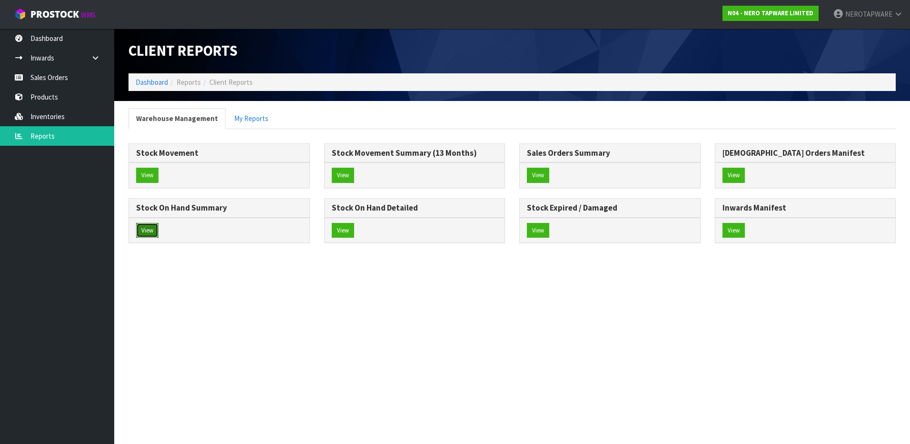
click at [153, 230] on button "View" at bounding box center [147, 230] width 22 height 15
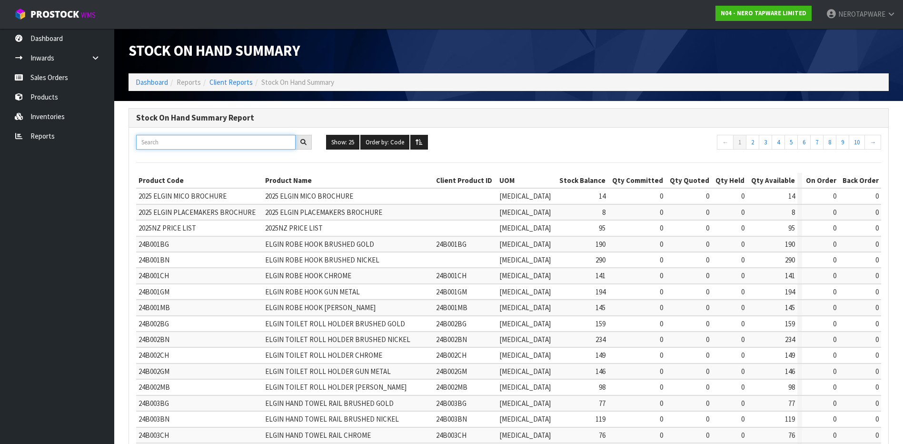
click at [176, 139] on input "text" at bounding box center [215, 142] width 159 height 15
paste input "NR2582GR"
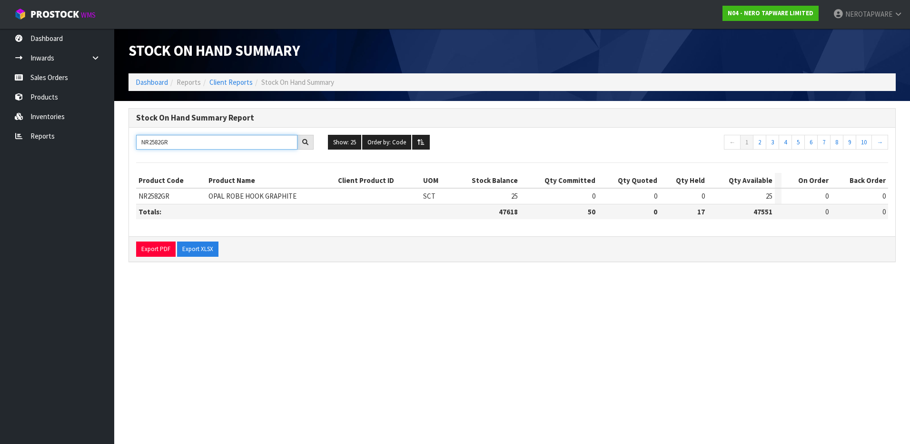
type input "NR2582GR"
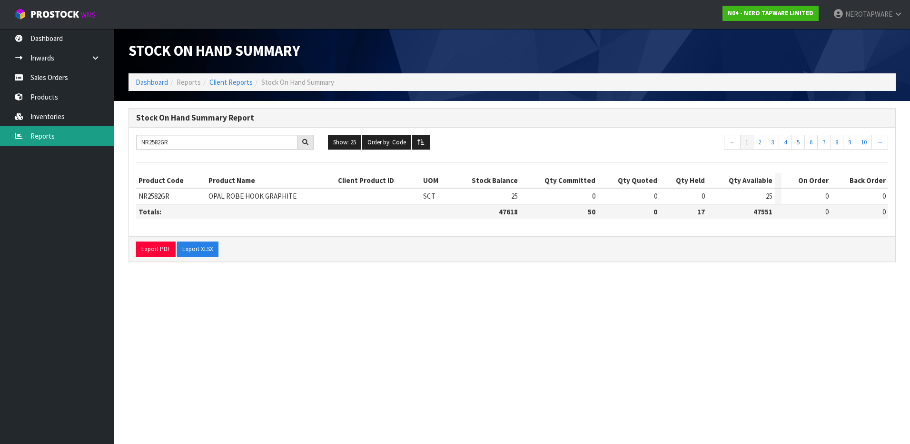
click at [46, 137] on link "Reports" at bounding box center [57, 136] width 114 height 20
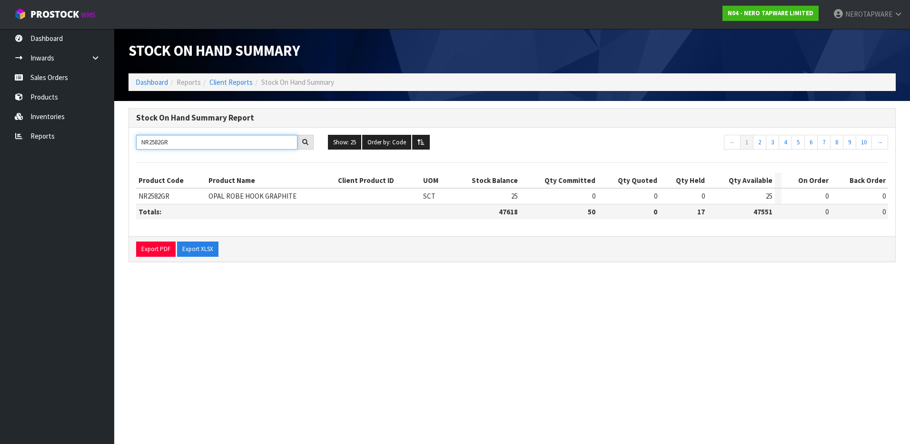
click at [190, 140] on input "NR2582GR" at bounding box center [216, 142] width 161 height 15
drag, startPoint x: 177, startPoint y: 141, endPoint x: 109, endPoint y: 142, distance: 67.6
click at [109, 142] on body "Toggle navigation ProStock WMS N04 - NERO TAPWARE LIMITED NEROTAPWARE Logout Da…" at bounding box center [455, 222] width 910 height 444
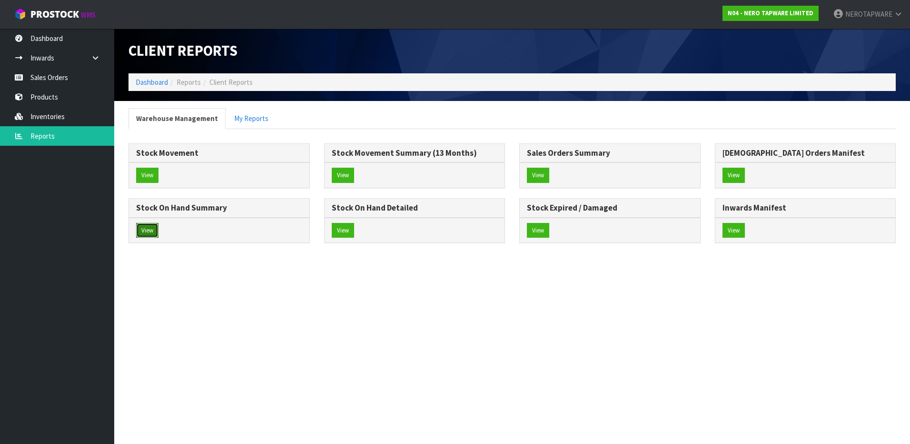
click at [146, 231] on button "View" at bounding box center [147, 230] width 22 height 15
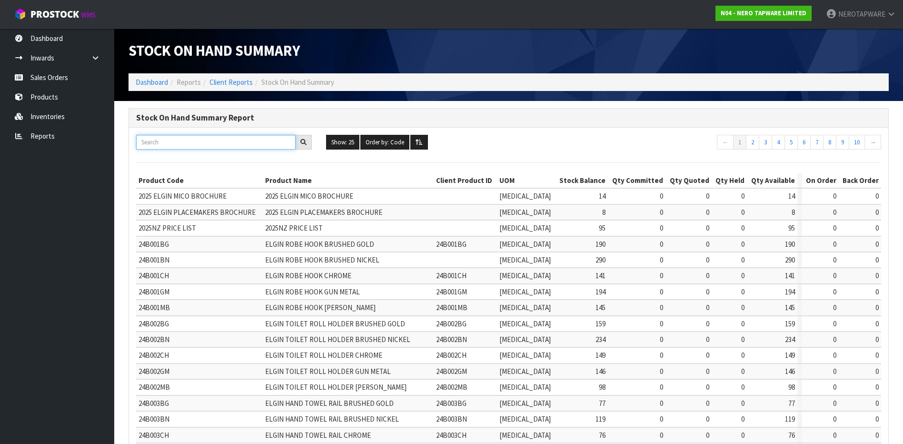
click at [165, 138] on input "text" at bounding box center [215, 142] width 159 height 15
paste input "NR262109EMB"
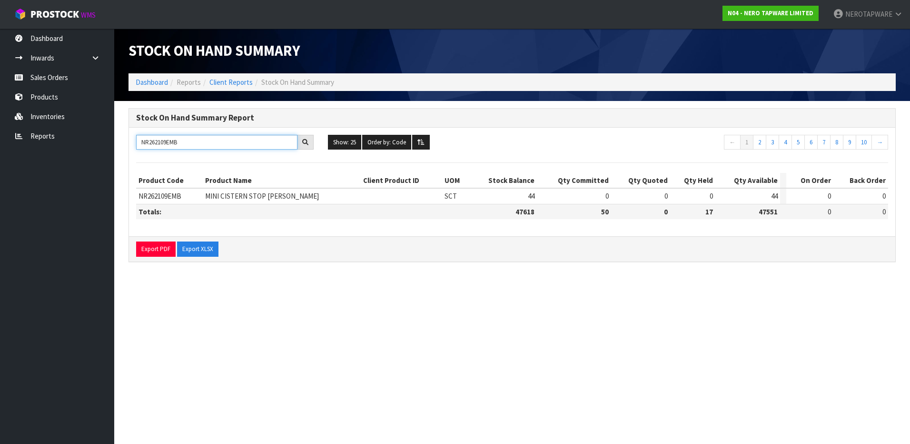
type input "NR262109EMB"
